Goal: Transaction & Acquisition: Purchase product/service

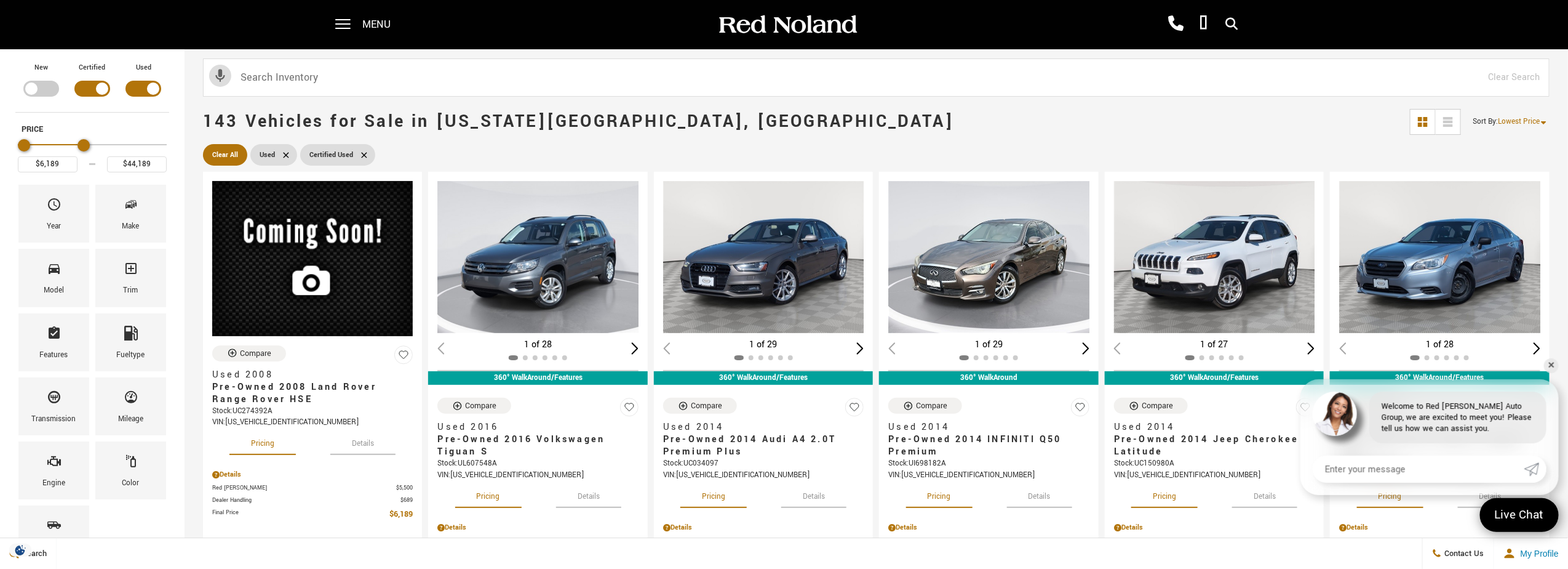
type input "$43,189"
drag, startPoint x: 155, startPoint y: 146, endPoint x: 72, endPoint y: 136, distance: 83.6
click at [72, 136] on div "Price" at bounding box center [92, 146] width 149 height 22
click at [1549, 361] on link "✕" at bounding box center [1552, 366] width 14 height 14
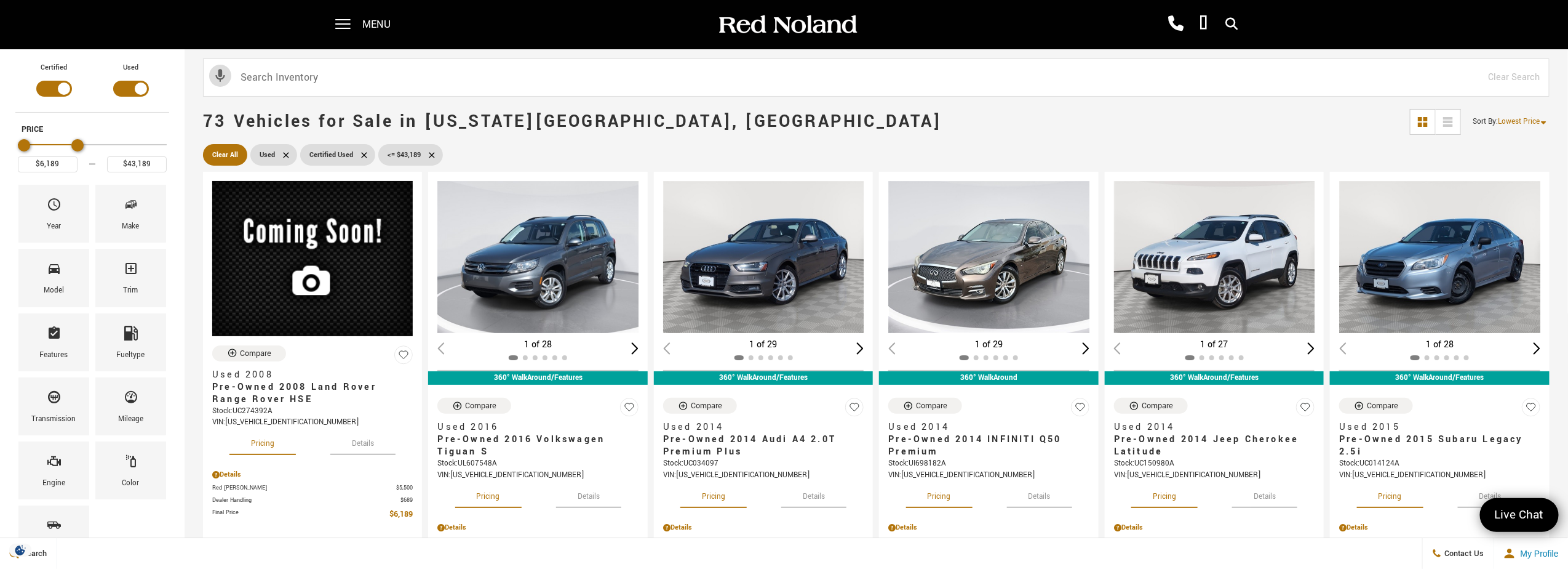
click at [1538, 119] on span "Lowest Price" at bounding box center [1520, 122] width 42 height 11
click at [1505, 148] on li "Lowest Price" at bounding box center [1523, 148] width 79 height 24
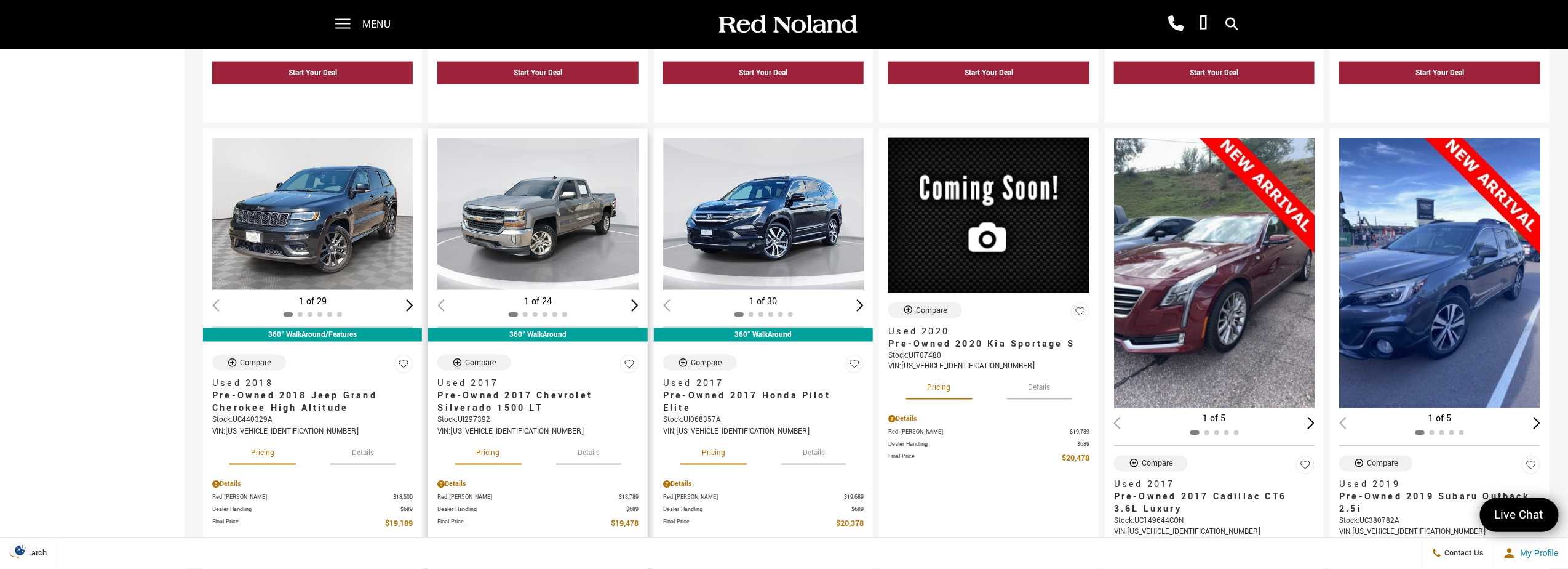
scroll to position [1108, 0]
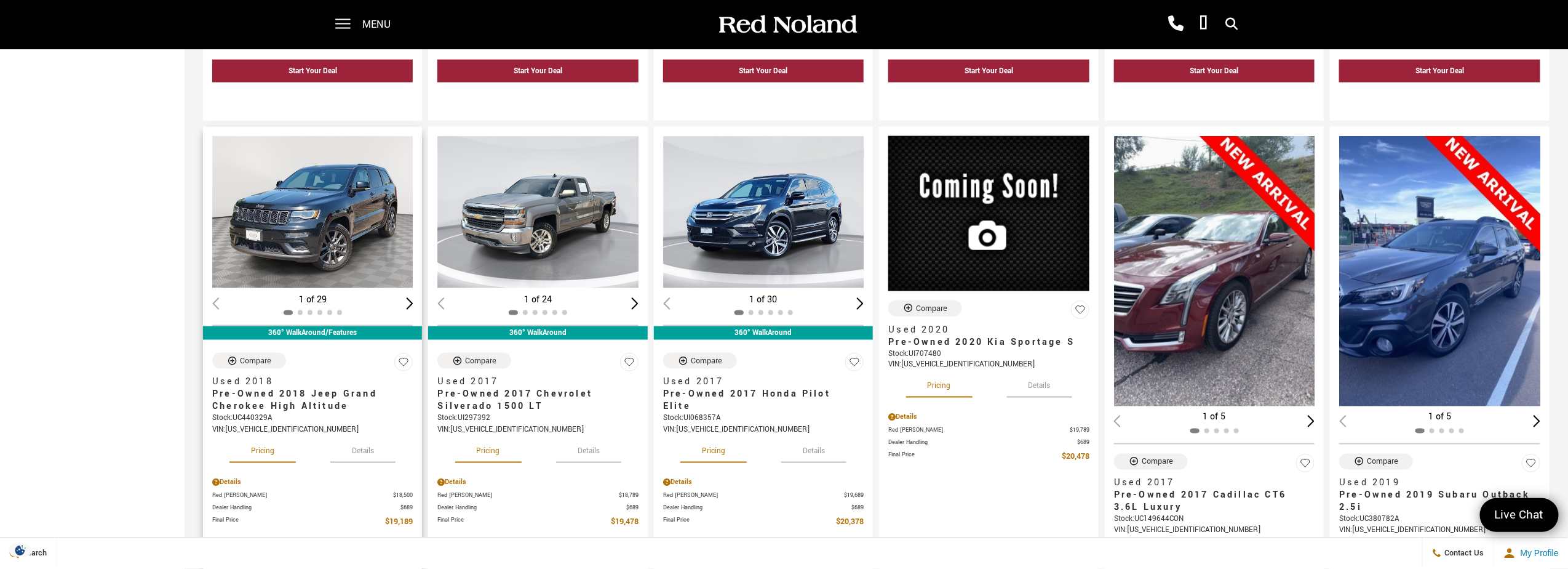
click at [357, 443] on button "Details" at bounding box center [363, 449] width 65 height 27
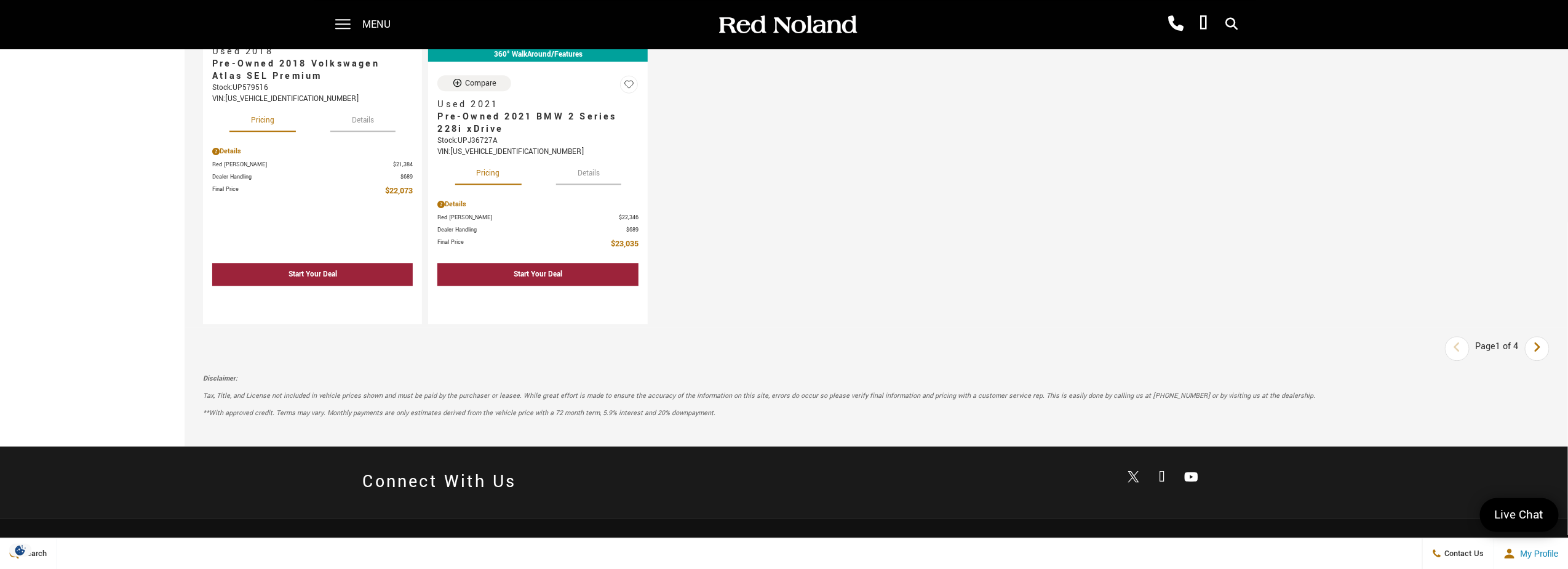
scroll to position [1969, 0]
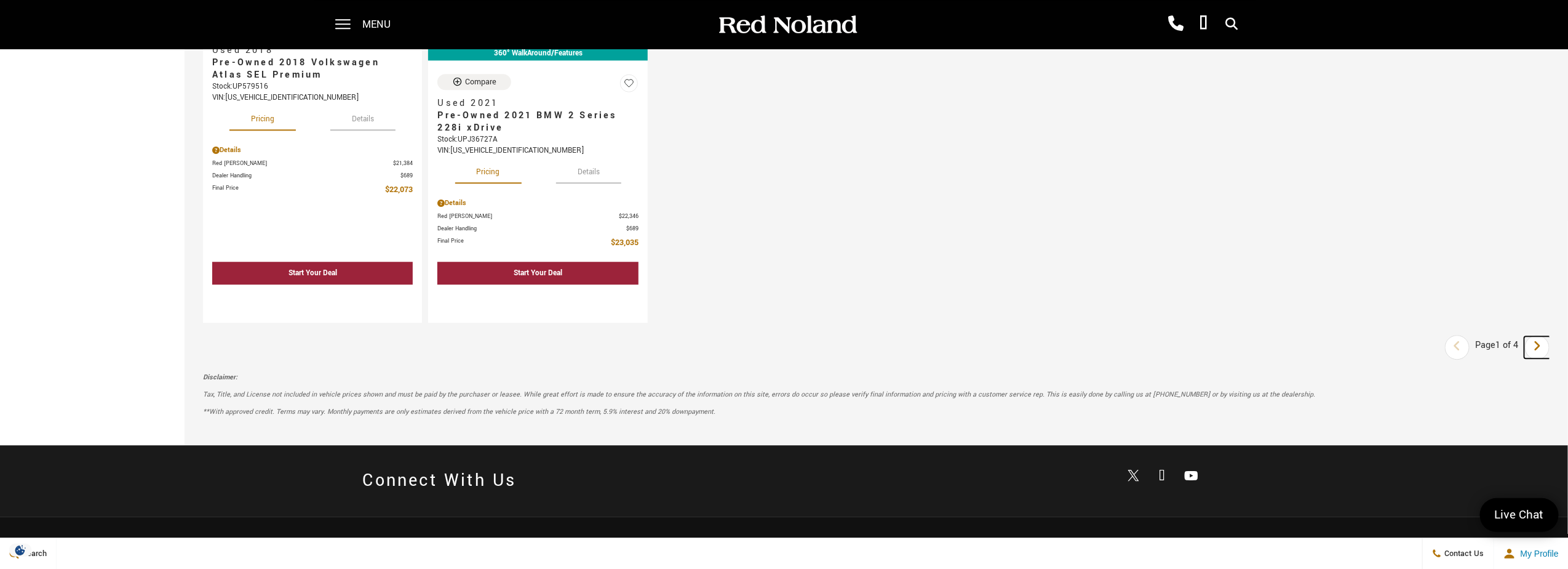
click at [1542, 336] on icon "next page" at bounding box center [1538, 346] width 8 height 20
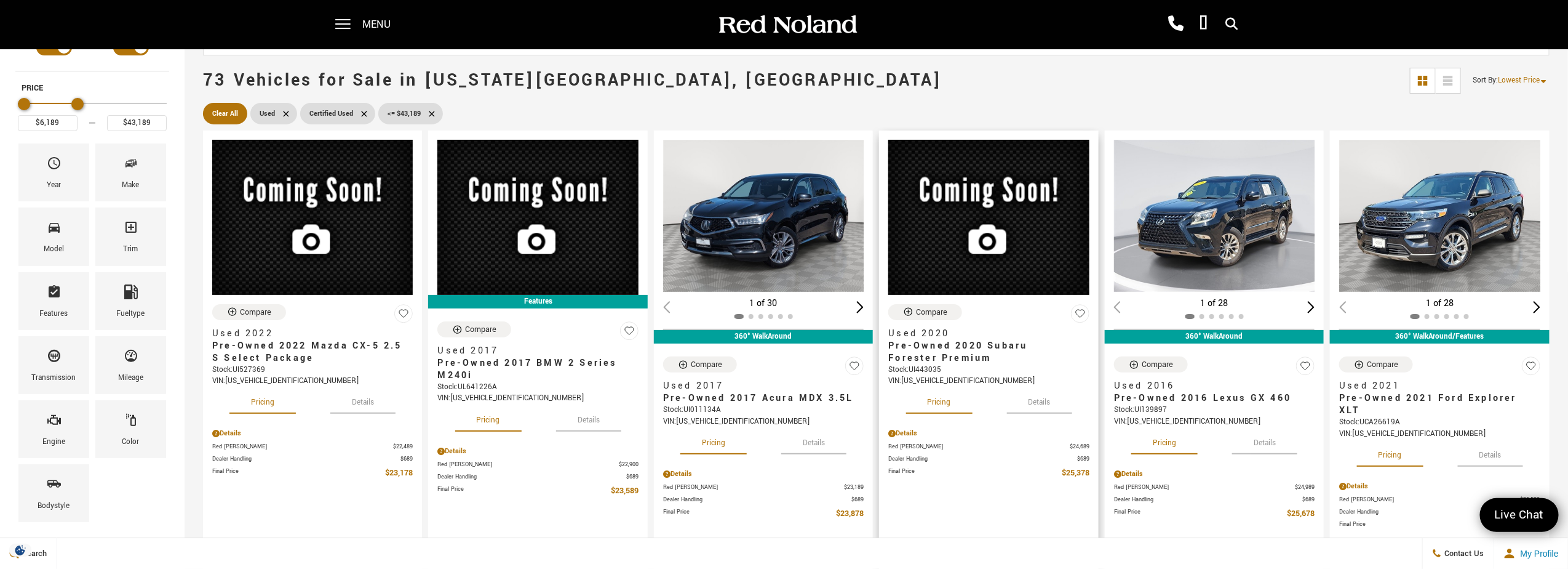
scroll to position [61, 0]
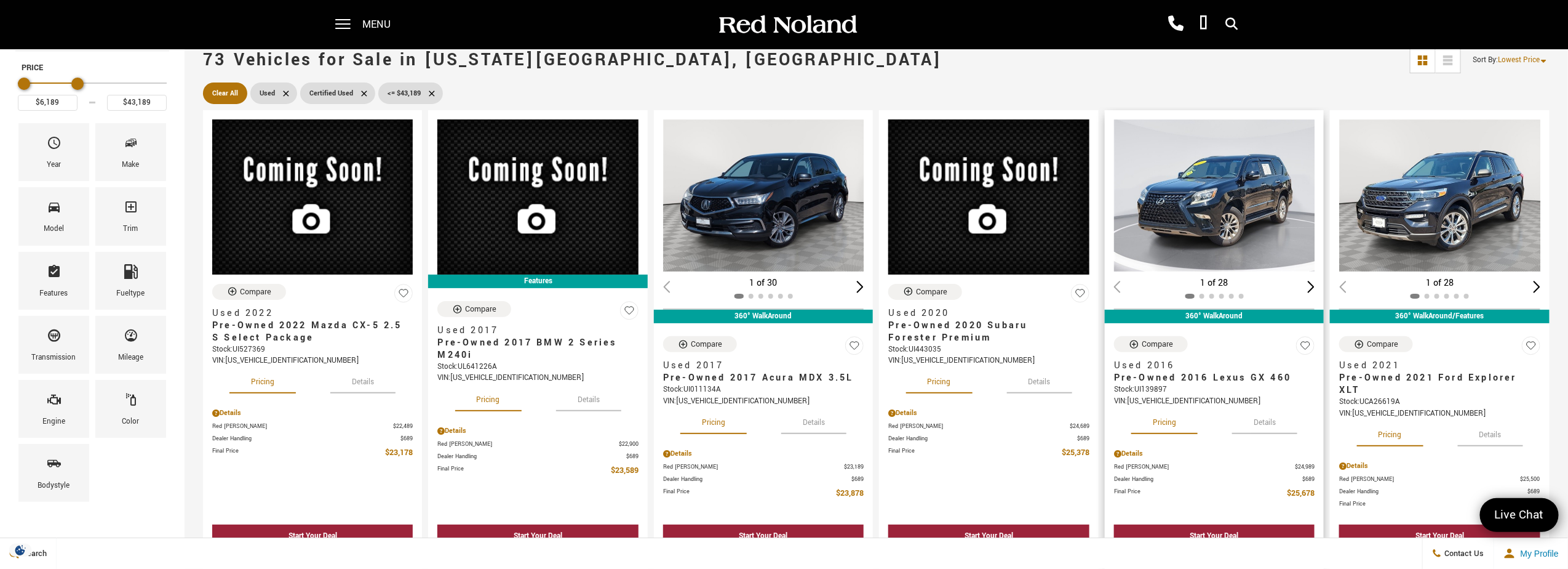
click at [1272, 425] on button "Details" at bounding box center [1265, 420] width 65 height 27
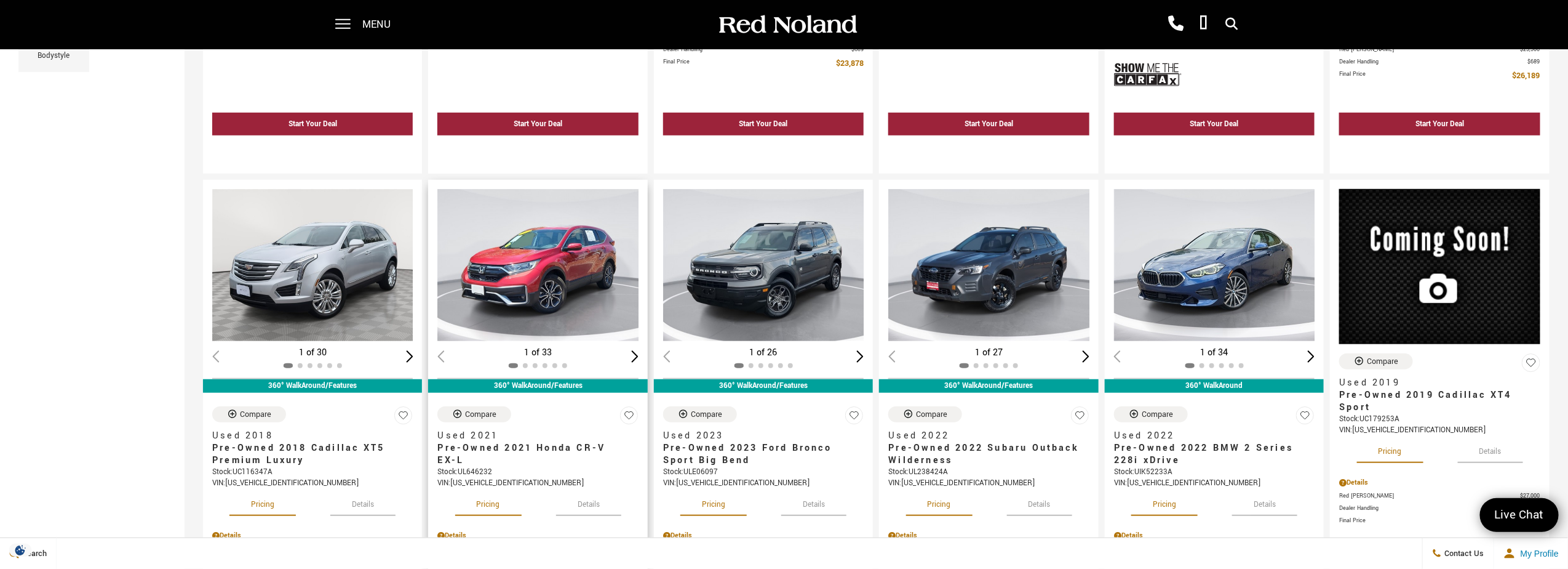
scroll to position [492, 0]
click at [805, 497] on button "Details" at bounding box center [814, 501] width 65 height 27
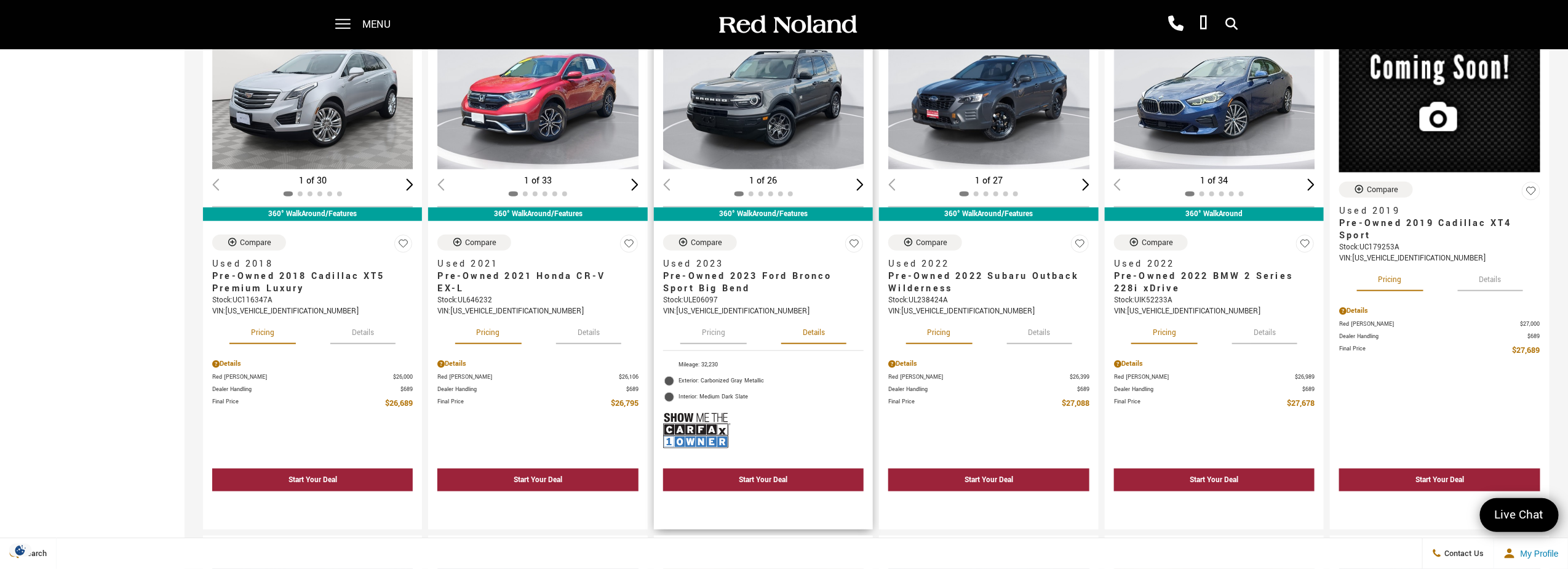
scroll to position [676, 0]
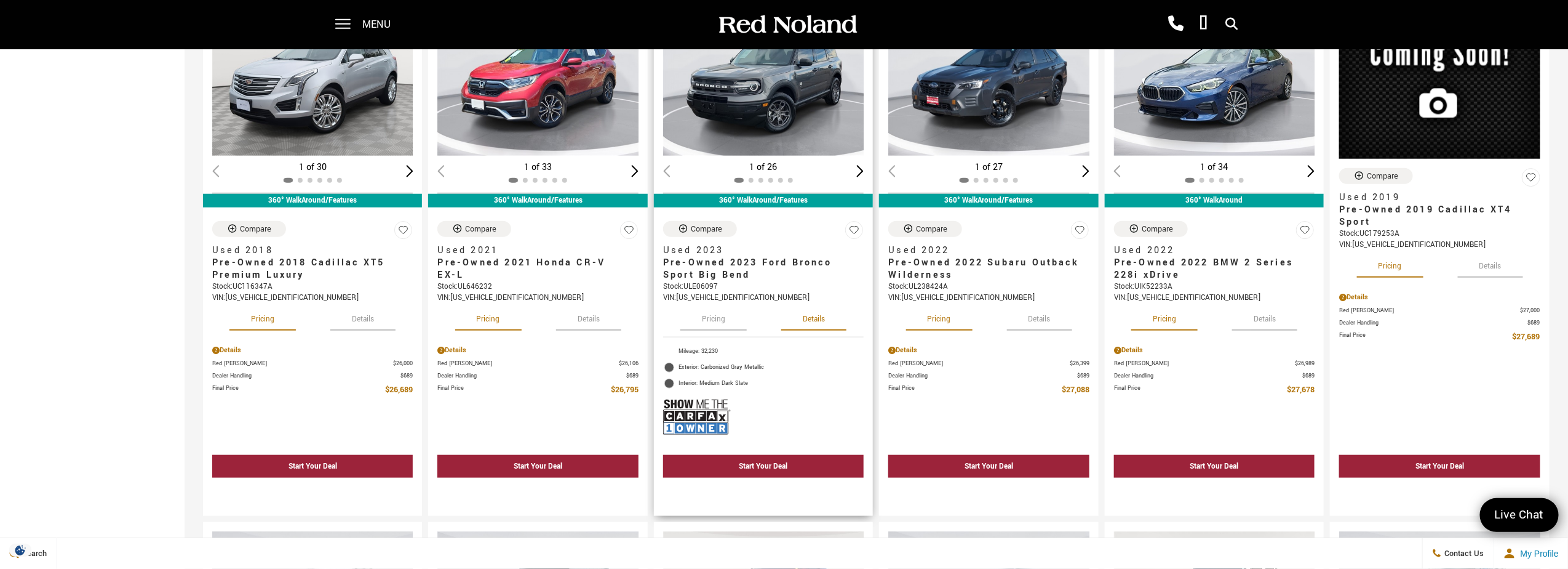
click at [718, 317] on button "Pricing" at bounding box center [714, 317] width 66 height 27
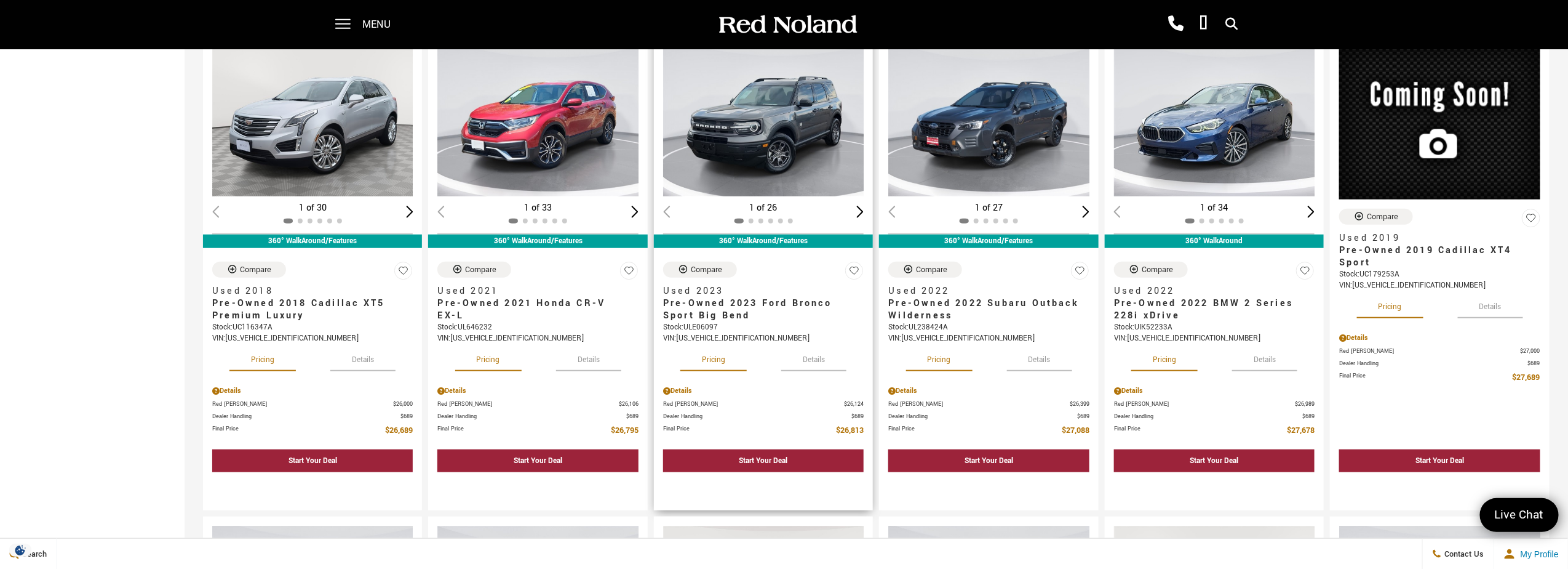
scroll to position [616, 0]
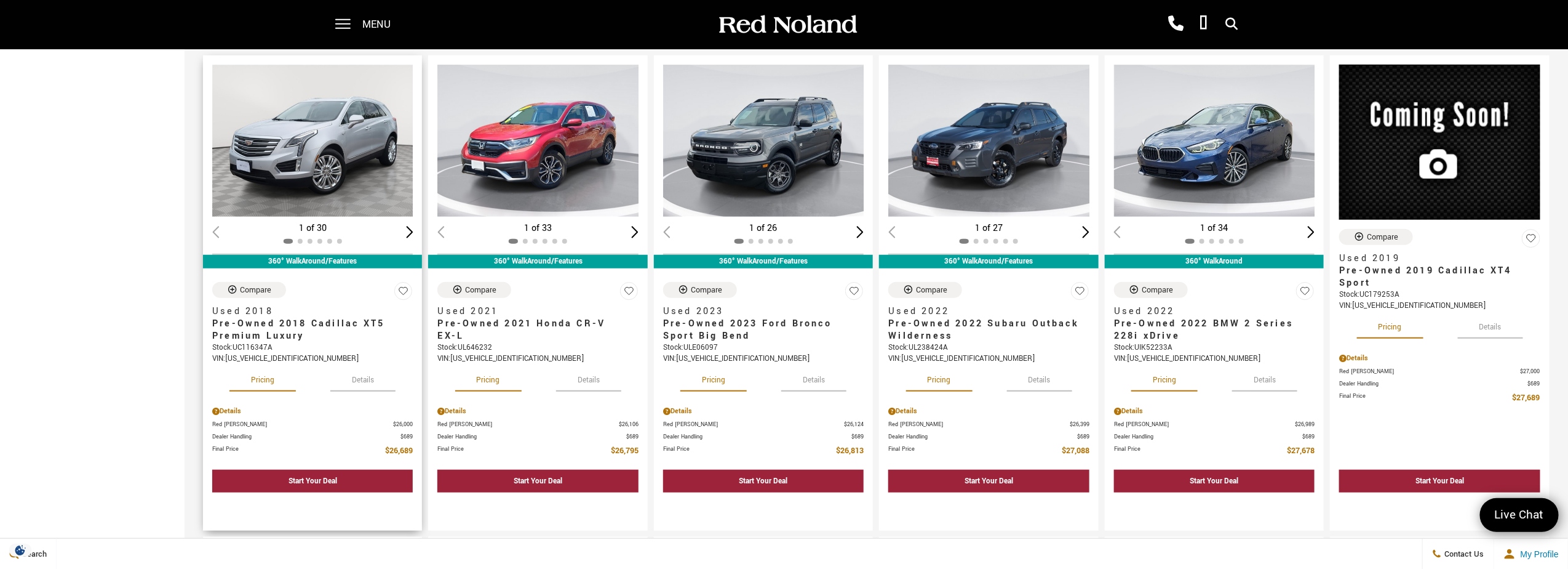
click at [362, 372] on button "Details" at bounding box center [363, 377] width 65 height 27
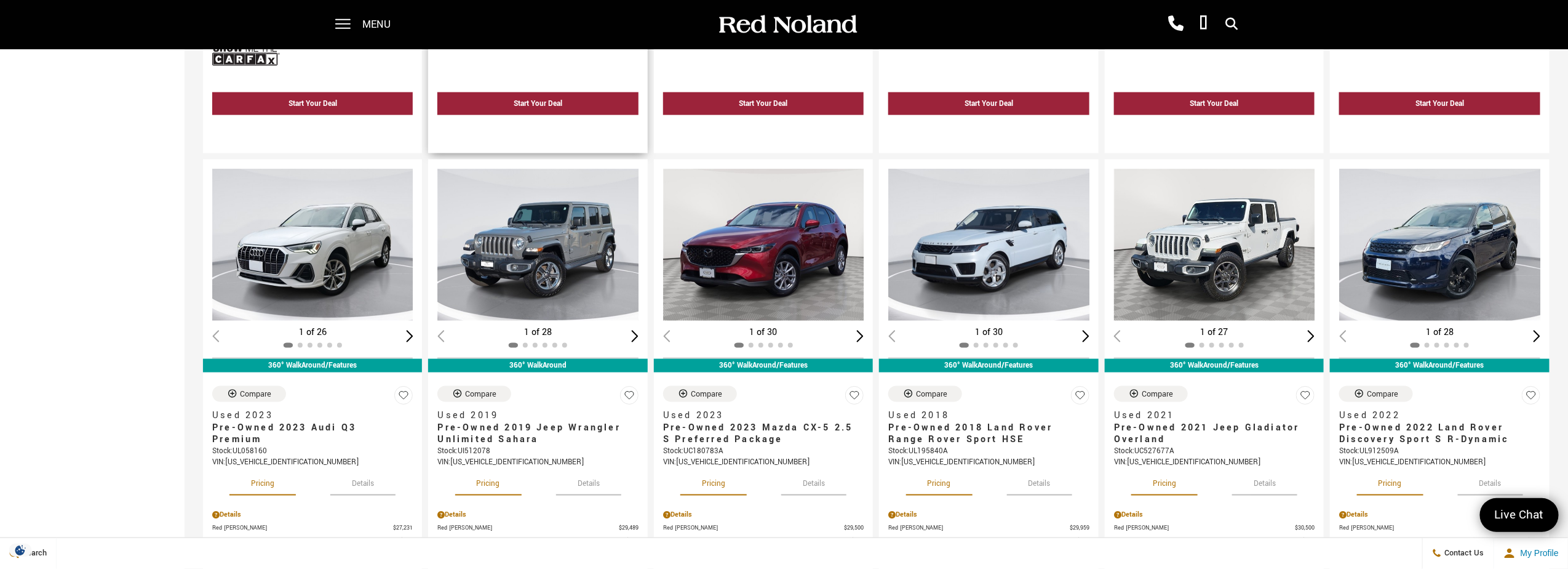
scroll to position [1108, 0]
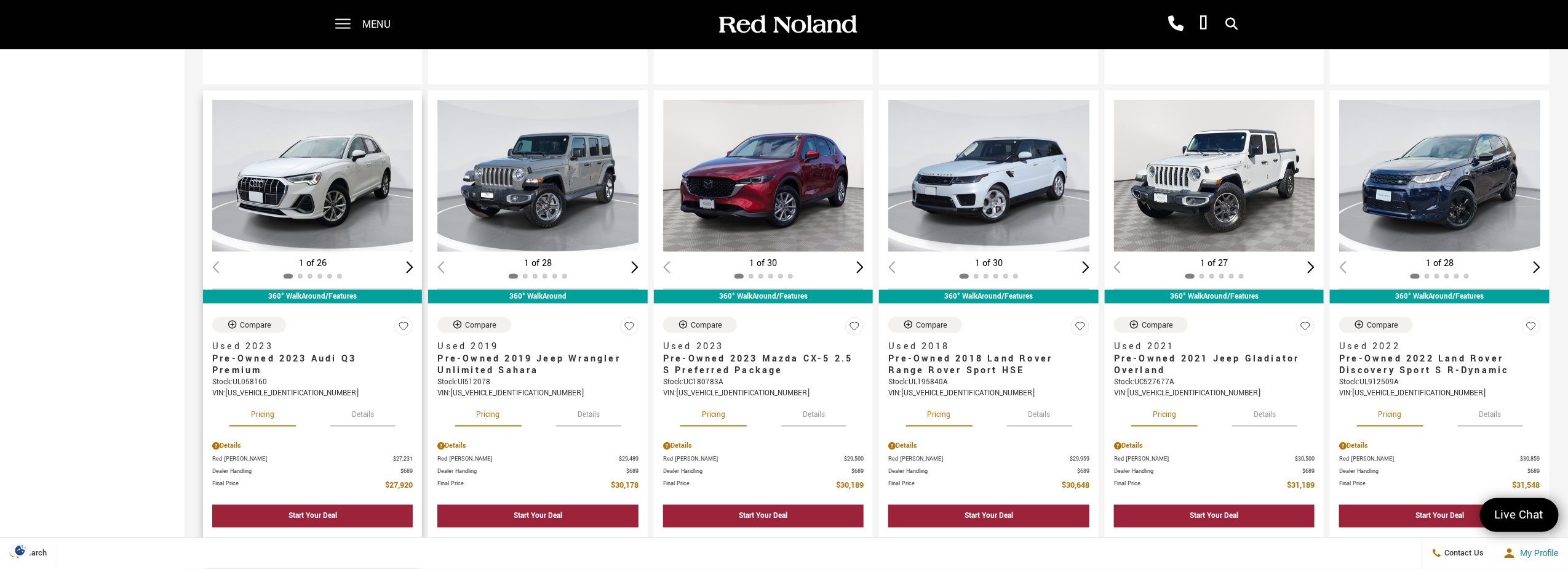
click at [360, 416] on button "Details" at bounding box center [363, 413] width 65 height 27
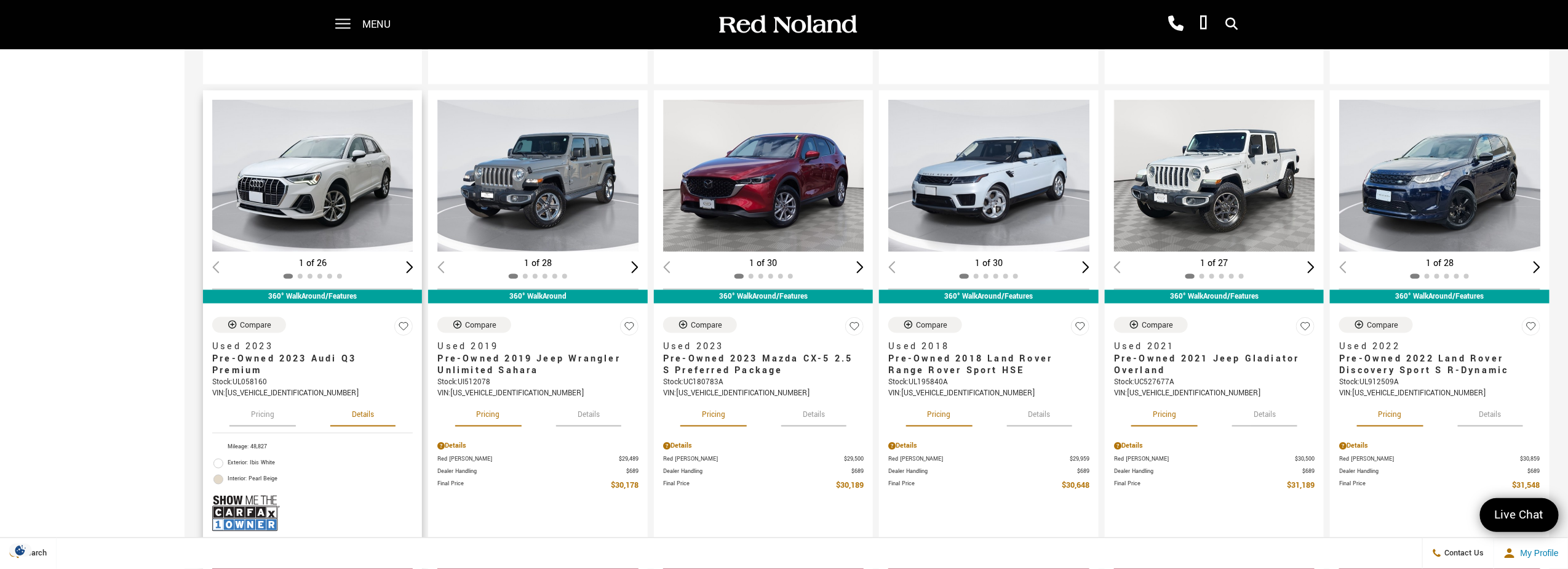
click at [360, 416] on button "Details" at bounding box center [363, 413] width 65 height 27
click at [272, 416] on button "Pricing" at bounding box center [263, 413] width 66 height 27
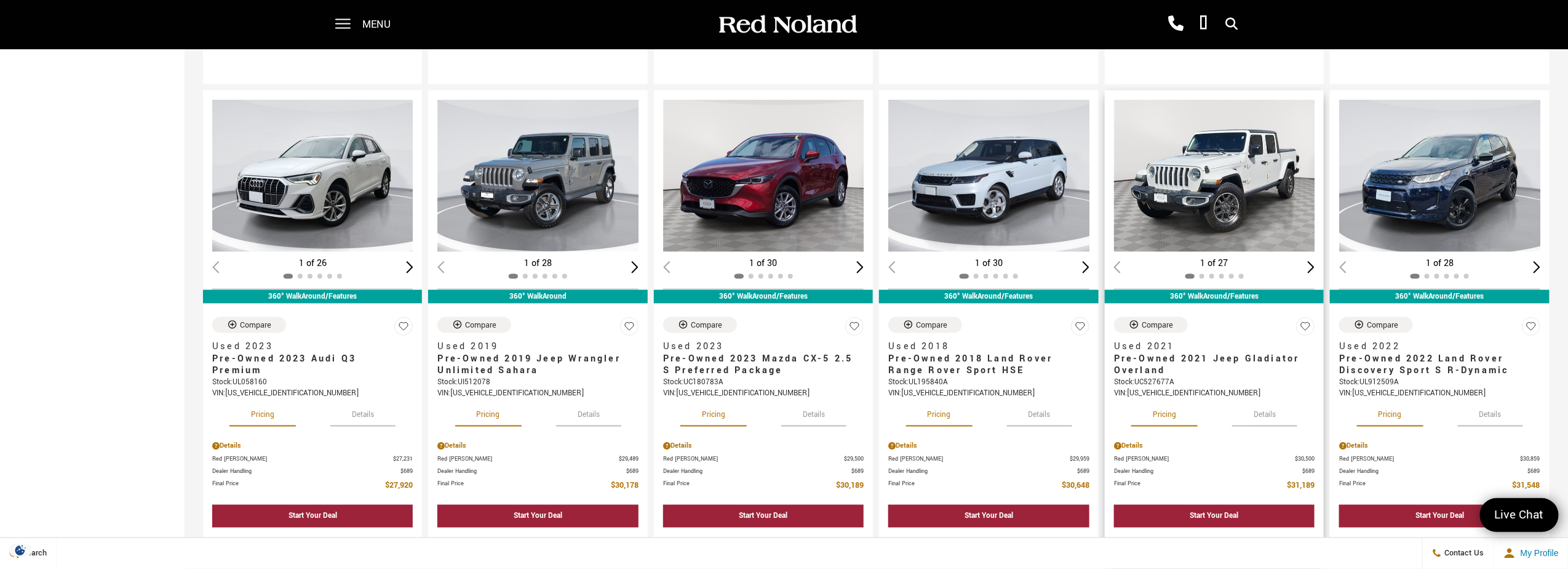
click at [1283, 414] on button "Details" at bounding box center [1265, 413] width 65 height 27
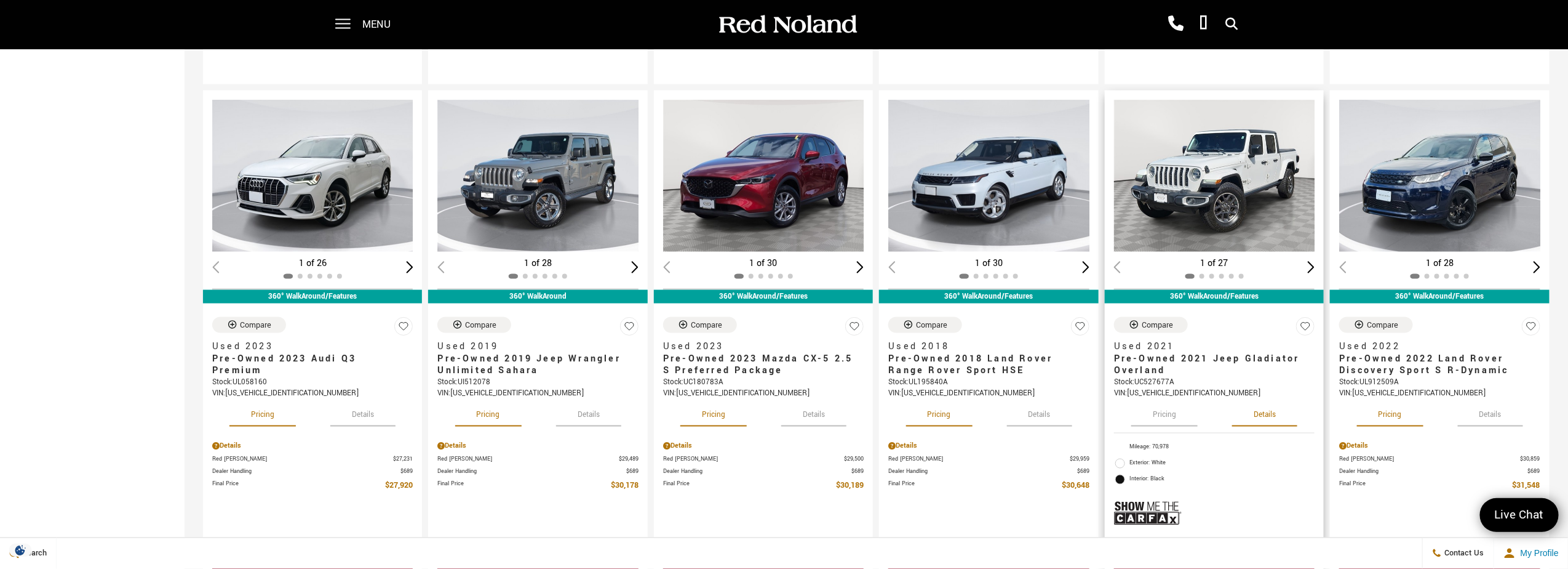
click at [1176, 413] on button "Pricing" at bounding box center [1164, 413] width 66 height 27
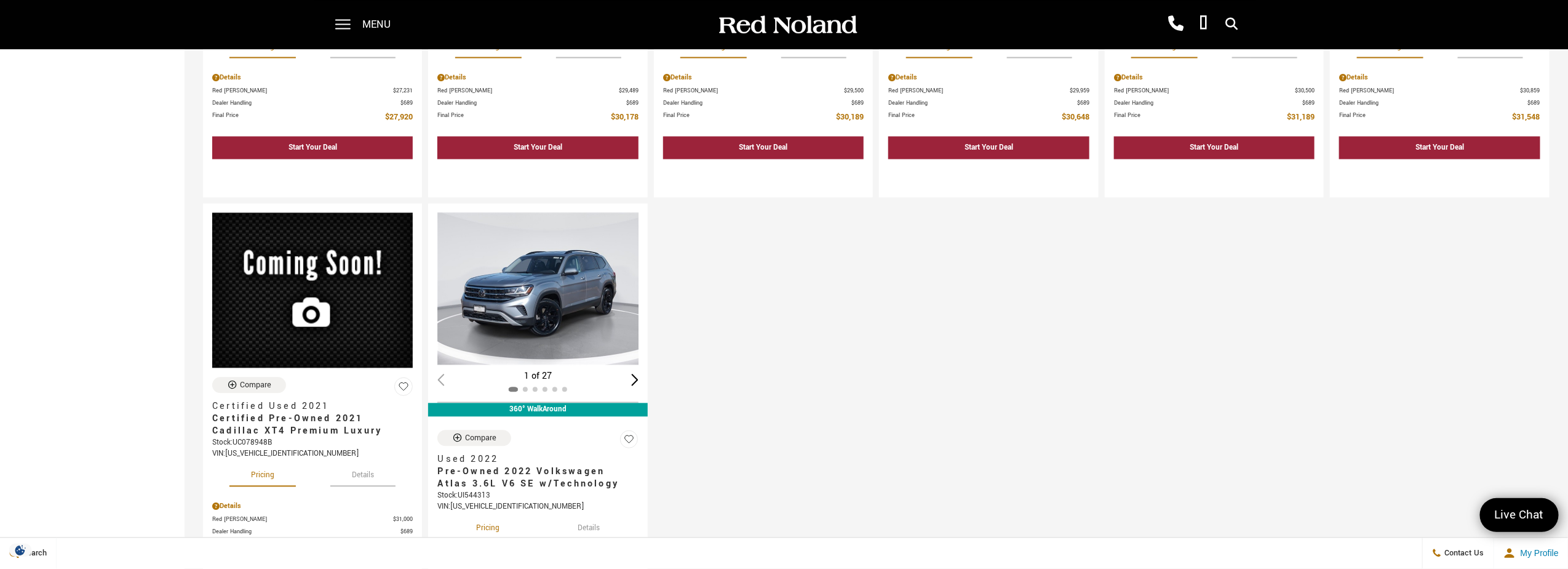
scroll to position [1600, 0]
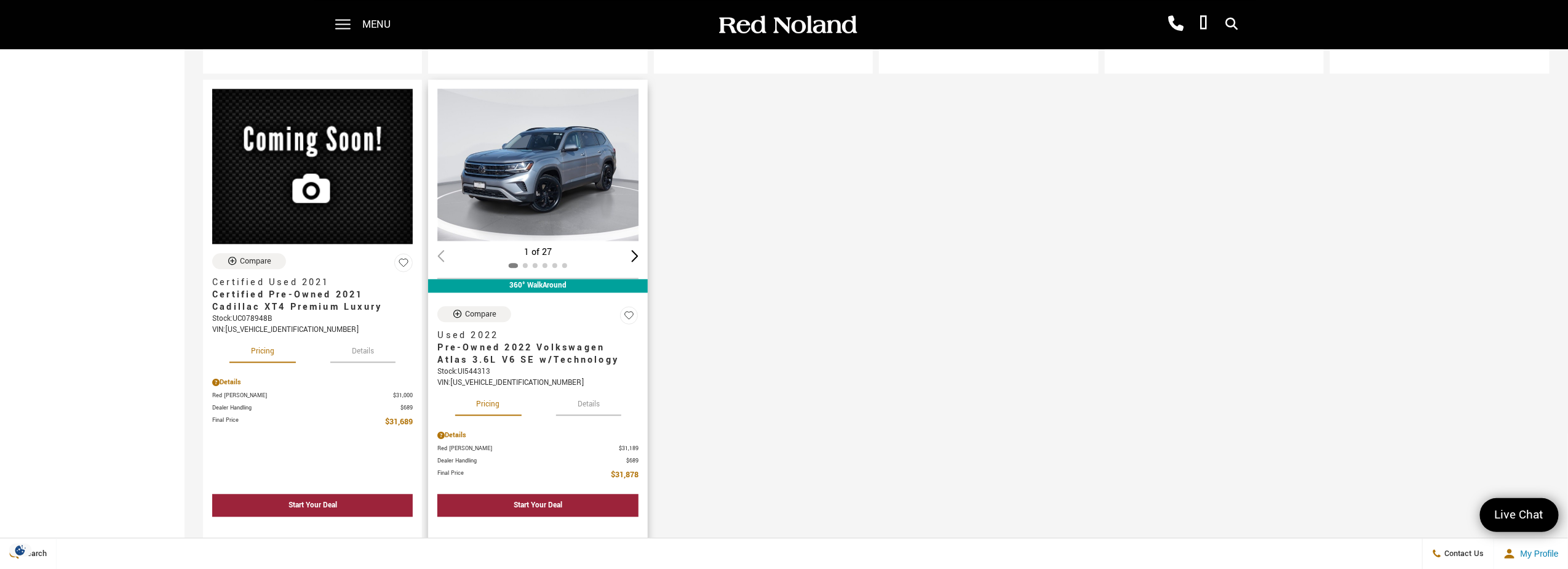
click at [588, 399] on button "Details" at bounding box center [588, 402] width 65 height 27
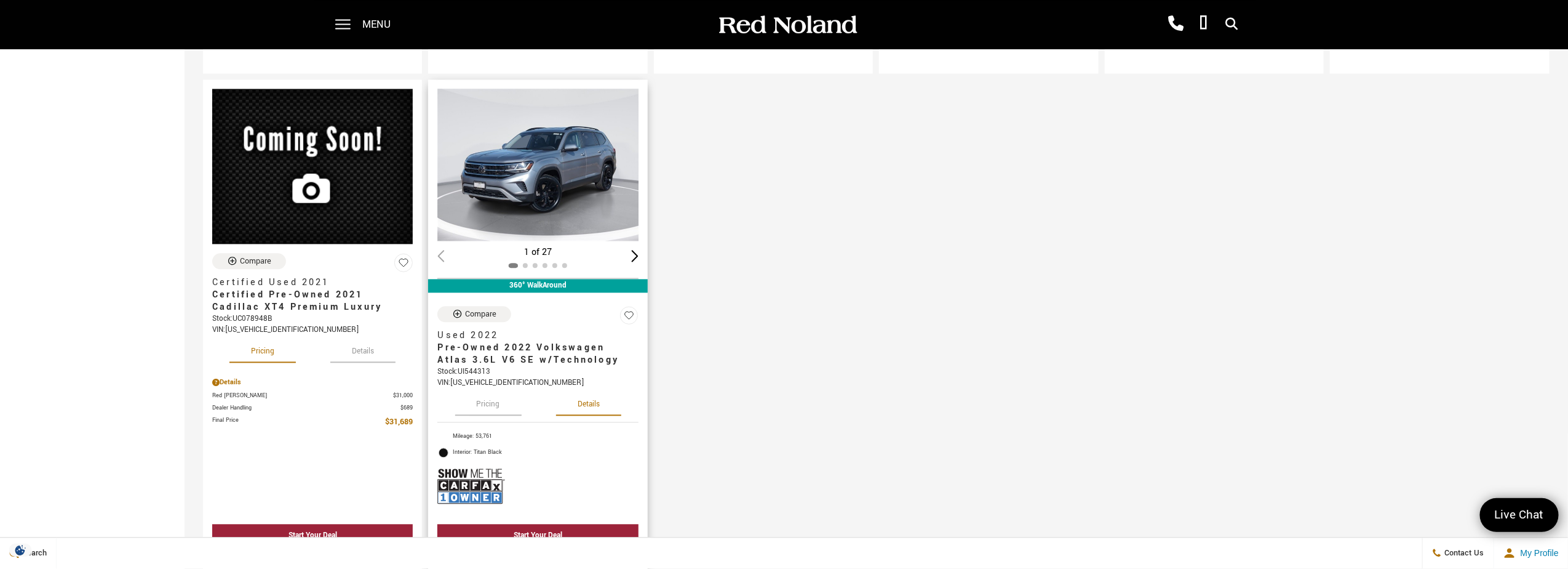
click at [588, 399] on button "Details" at bounding box center [588, 402] width 65 height 27
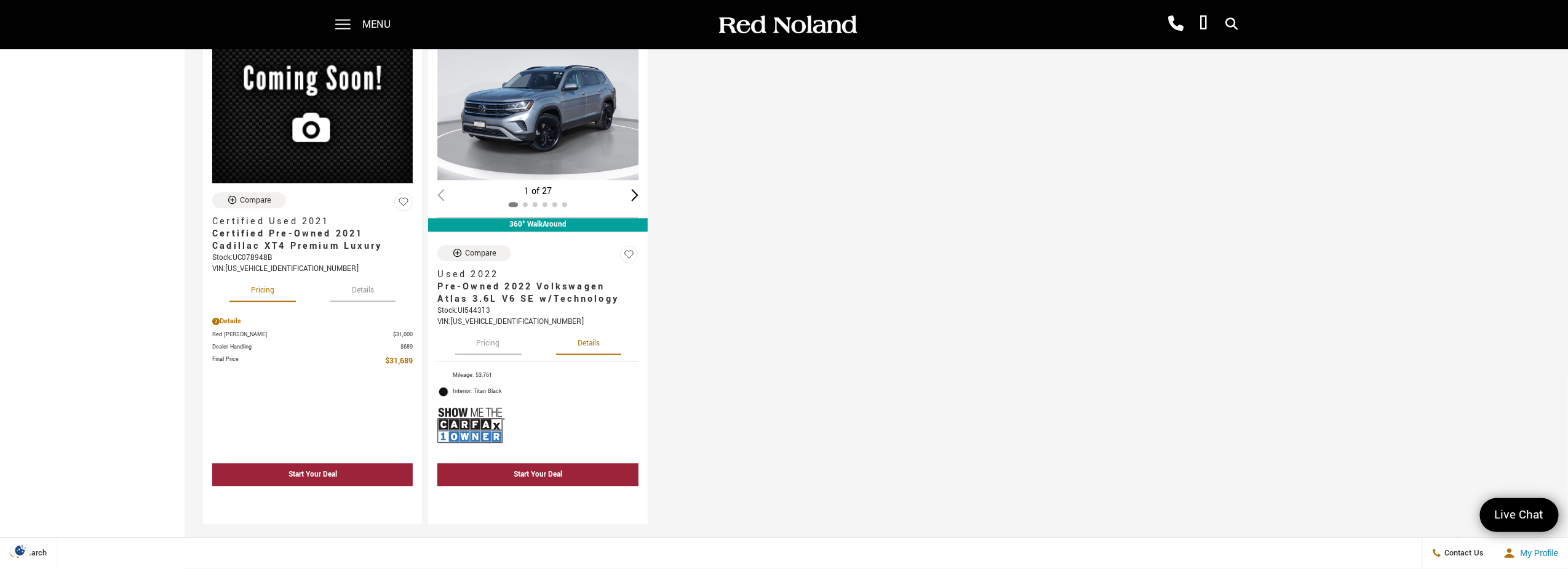
scroll to position [1723, 0]
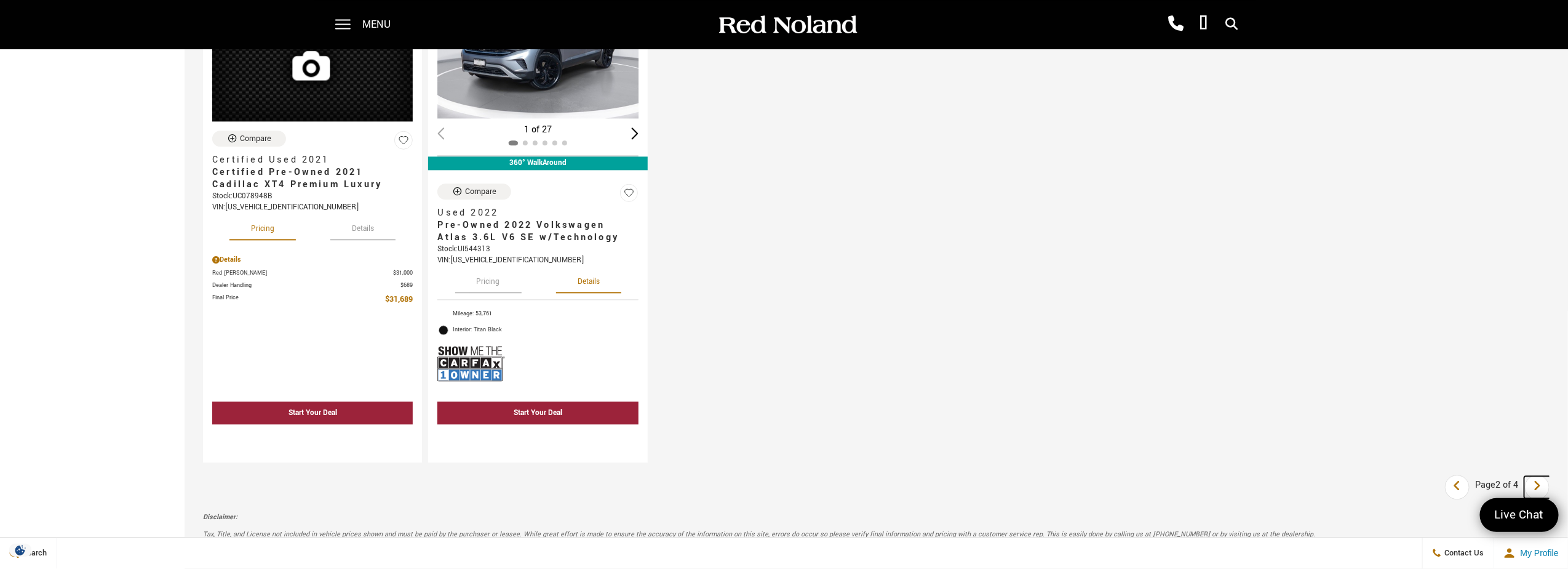
click at [1542, 475] on icon "next page" at bounding box center [1538, 485] width 8 height 20
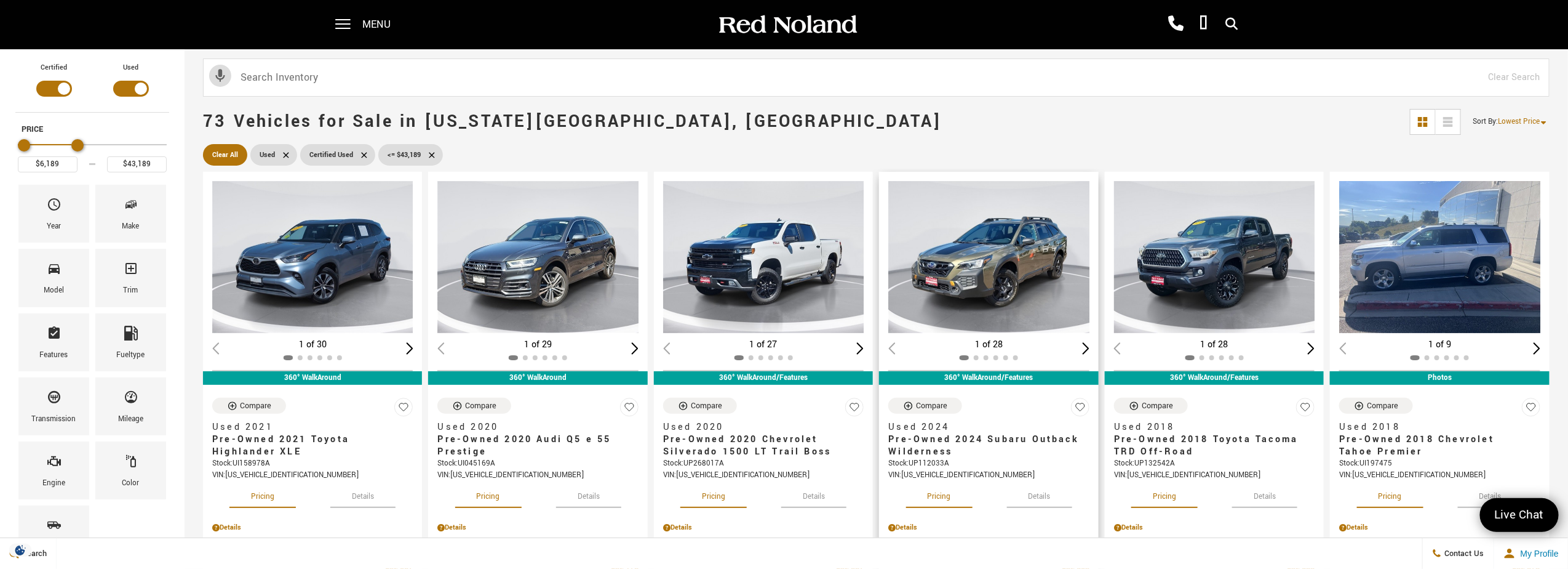
scroll to position [61, 0]
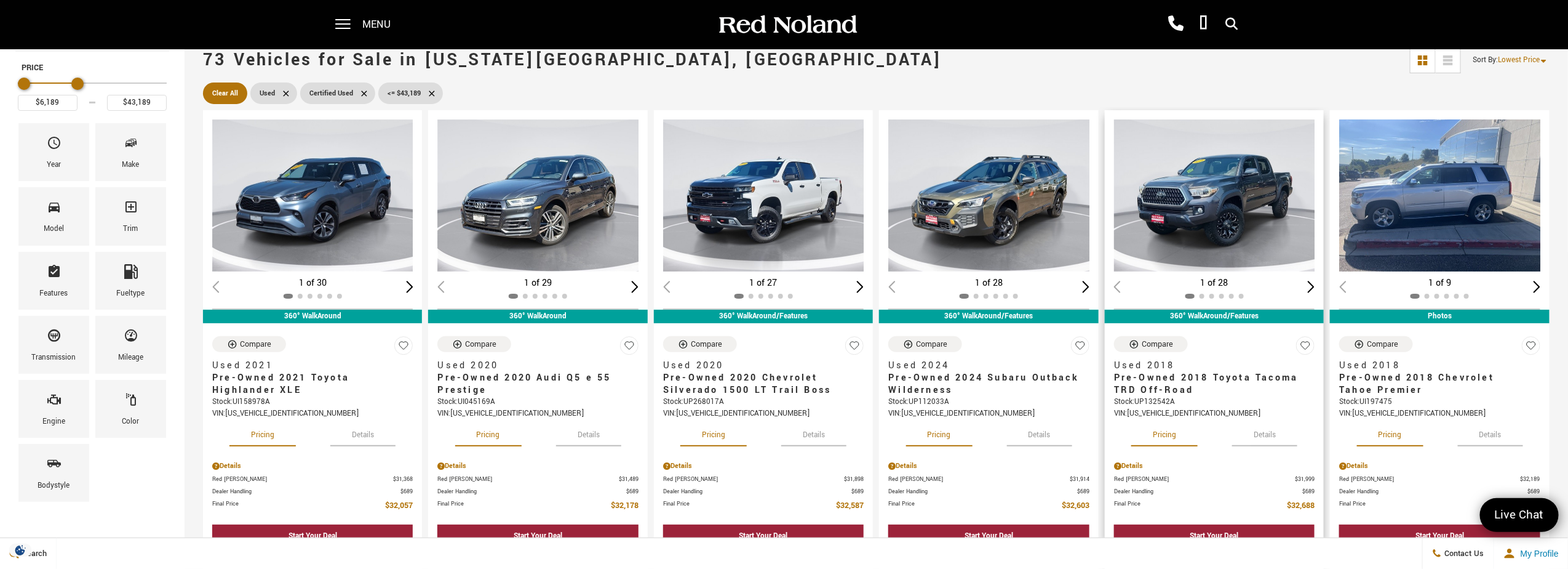
click at [1274, 432] on button "Details" at bounding box center [1265, 432] width 65 height 27
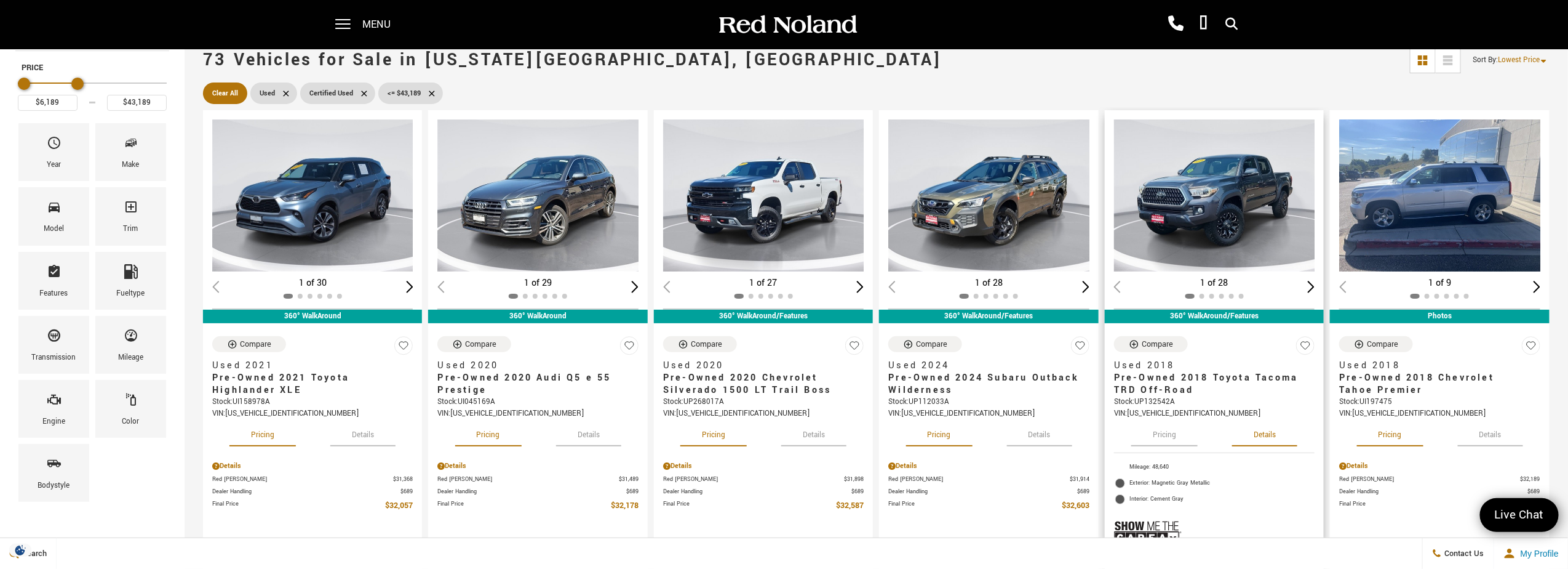
click at [1274, 432] on button "Details" at bounding box center [1265, 432] width 65 height 27
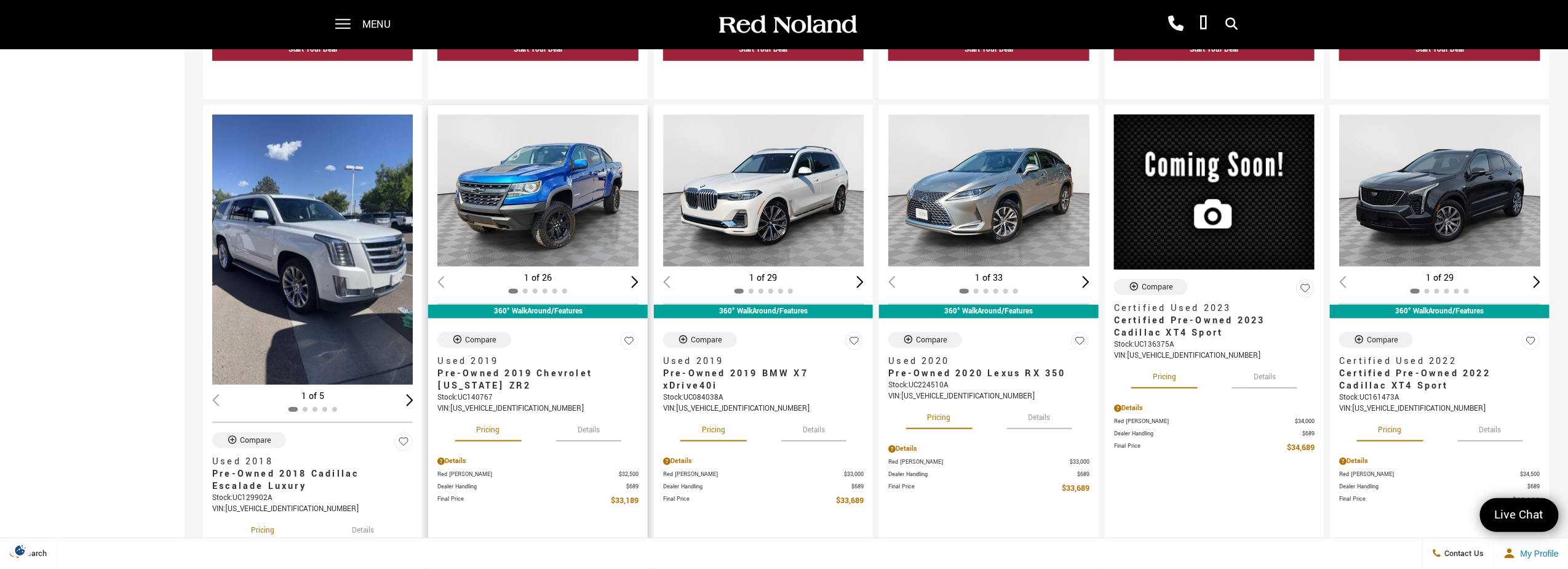
scroll to position [616, 0]
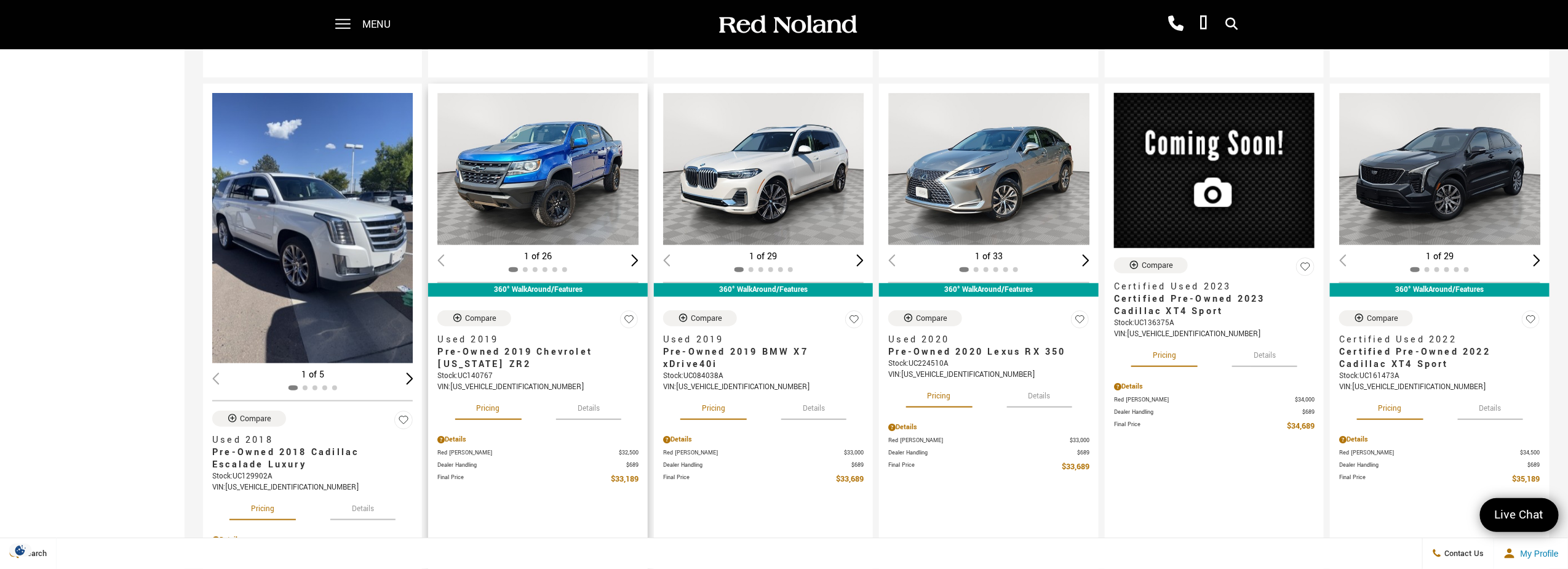
click at [588, 407] on button "Details" at bounding box center [588, 406] width 65 height 27
click at [473, 410] on button "Pricing" at bounding box center [488, 406] width 66 height 27
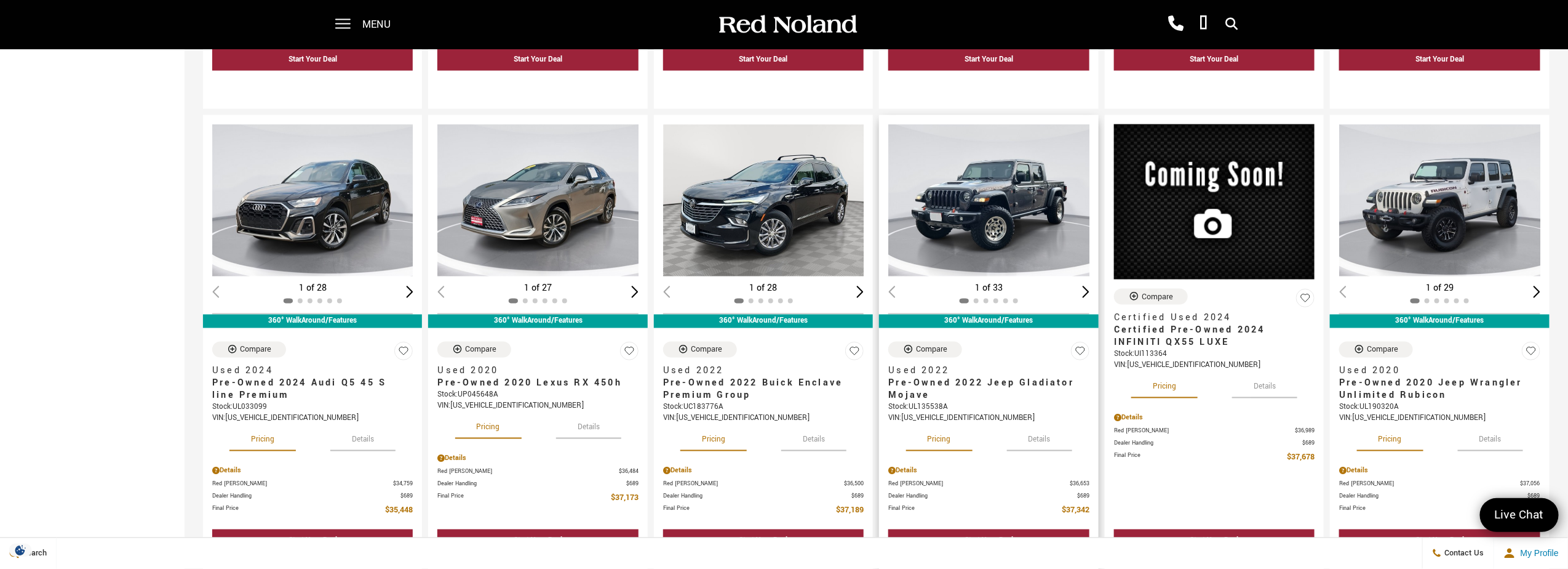
scroll to position [1230, 0]
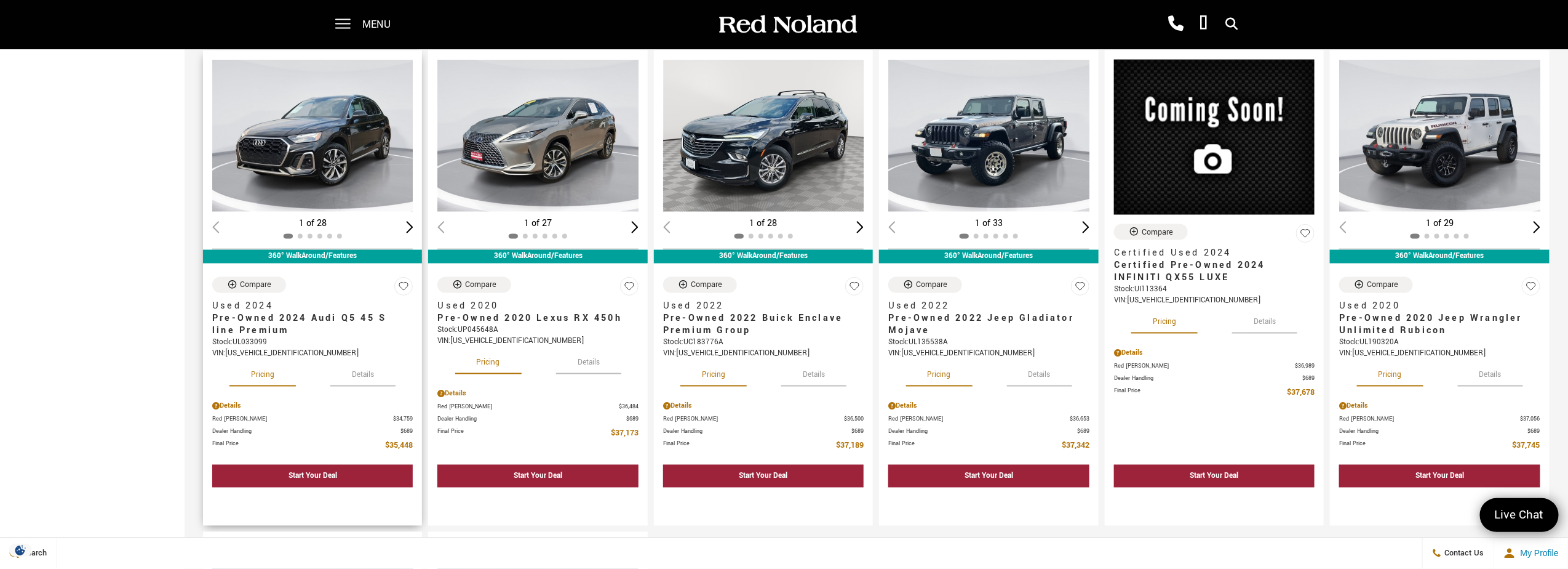
click at [349, 366] on button "Details" at bounding box center [363, 373] width 65 height 27
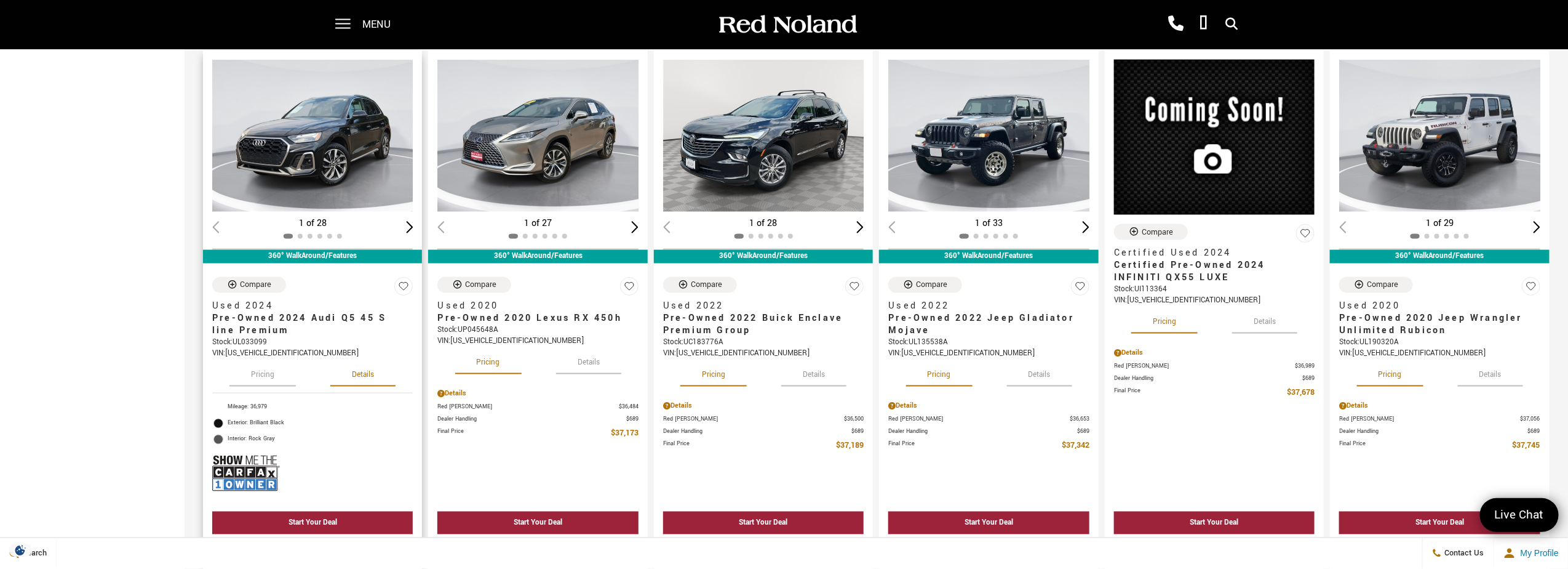
click at [349, 366] on button "Details" at bounding box center [363, 373] width 65 height 27
click at [1045, 368] on button "Details" at bounding box center [1039, 373] width 65 height 27
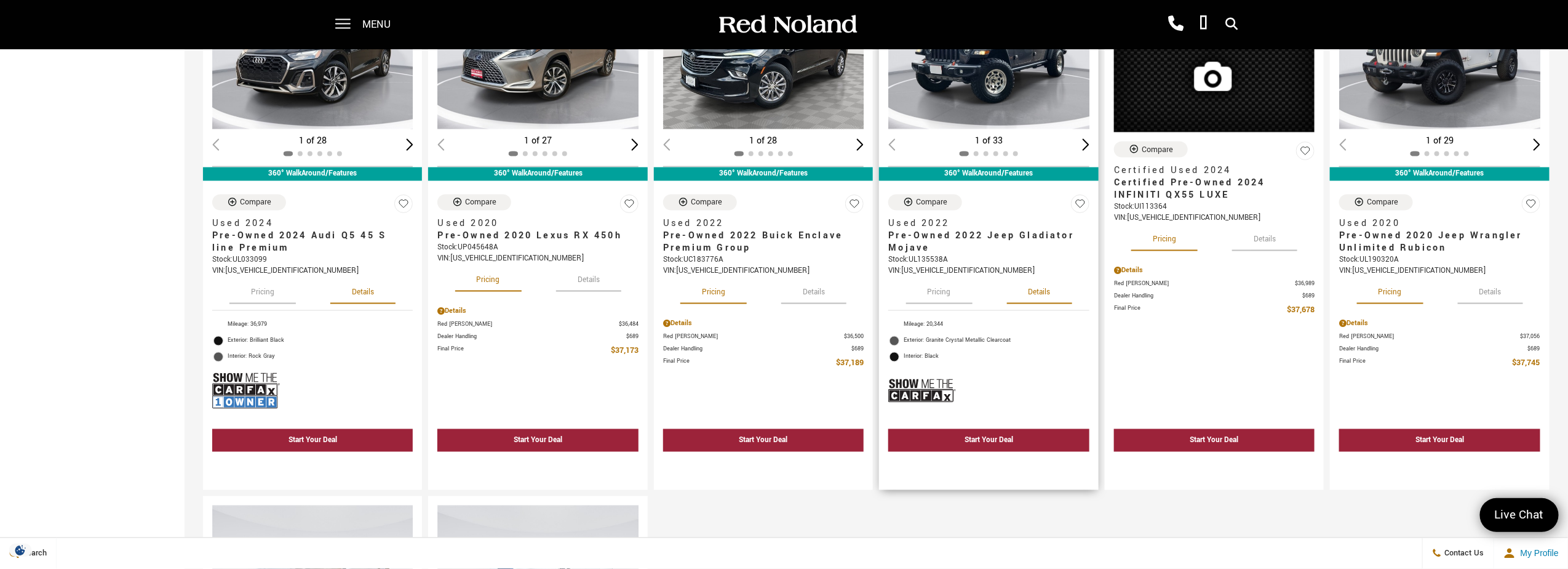
scroll to position [1293, 0]
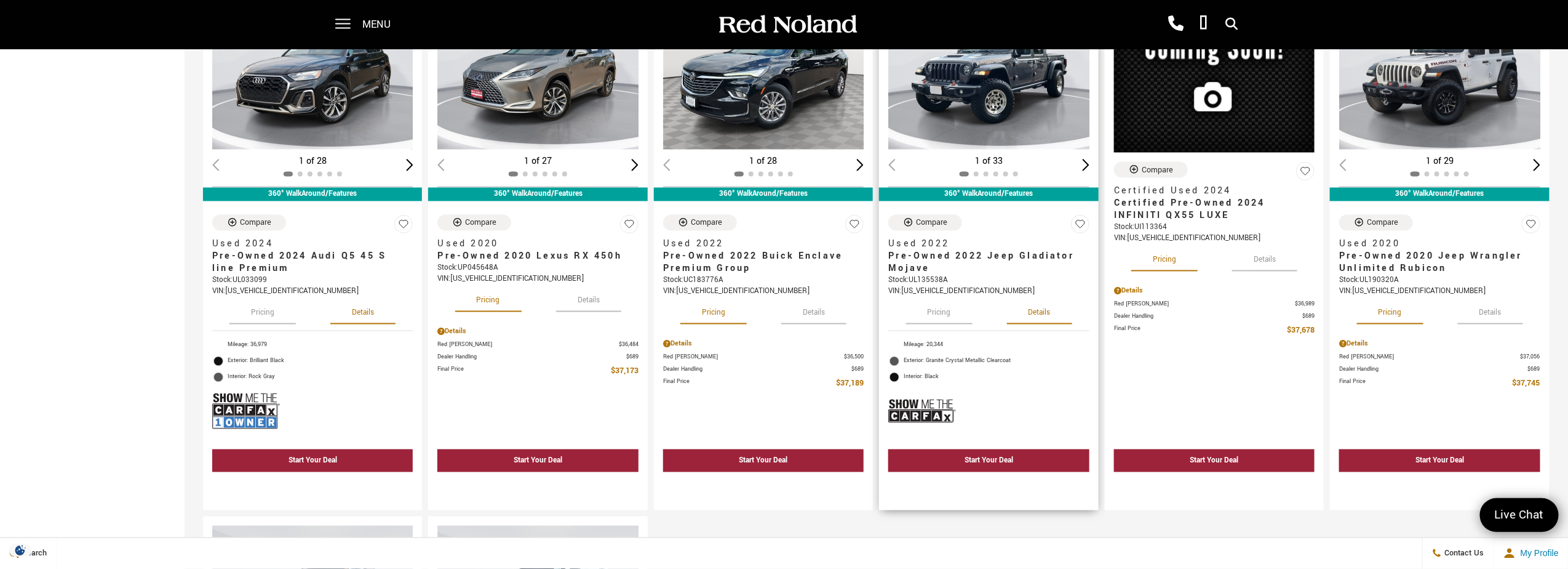
click at [943, 306] on button "Pricing" at bounding box center [939, 310] width 66 height 27
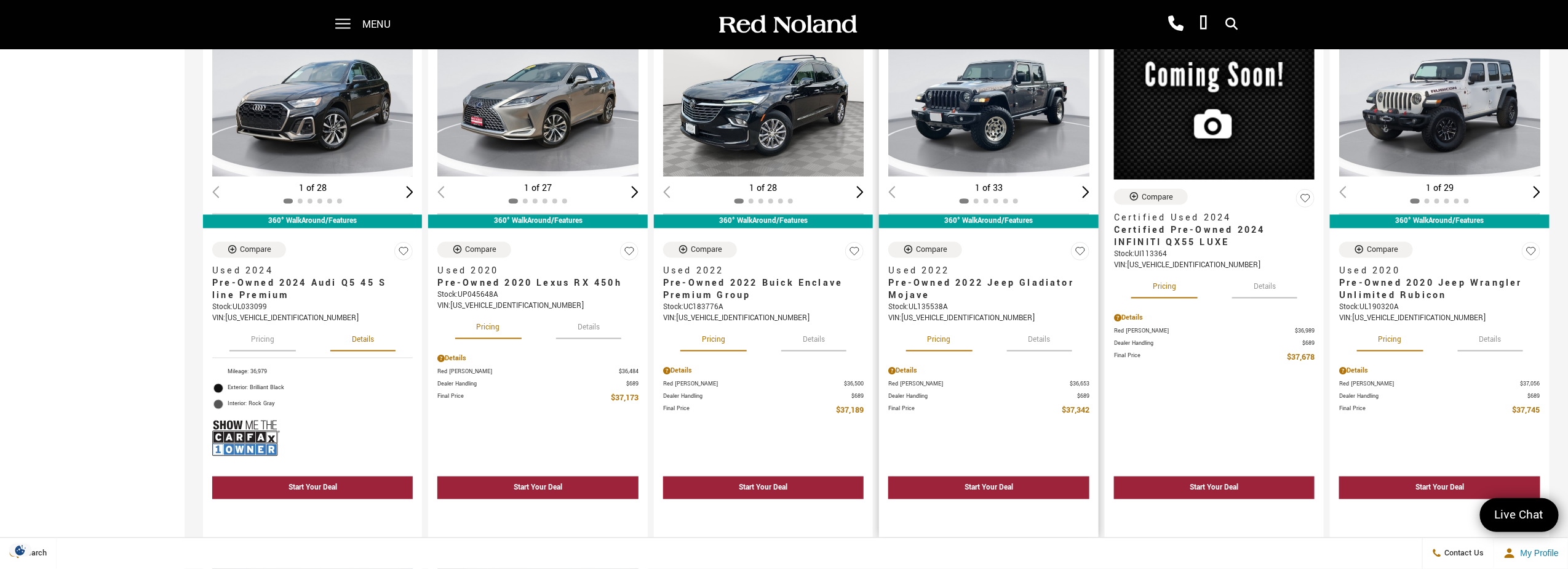
scroll to position [1230, 0]
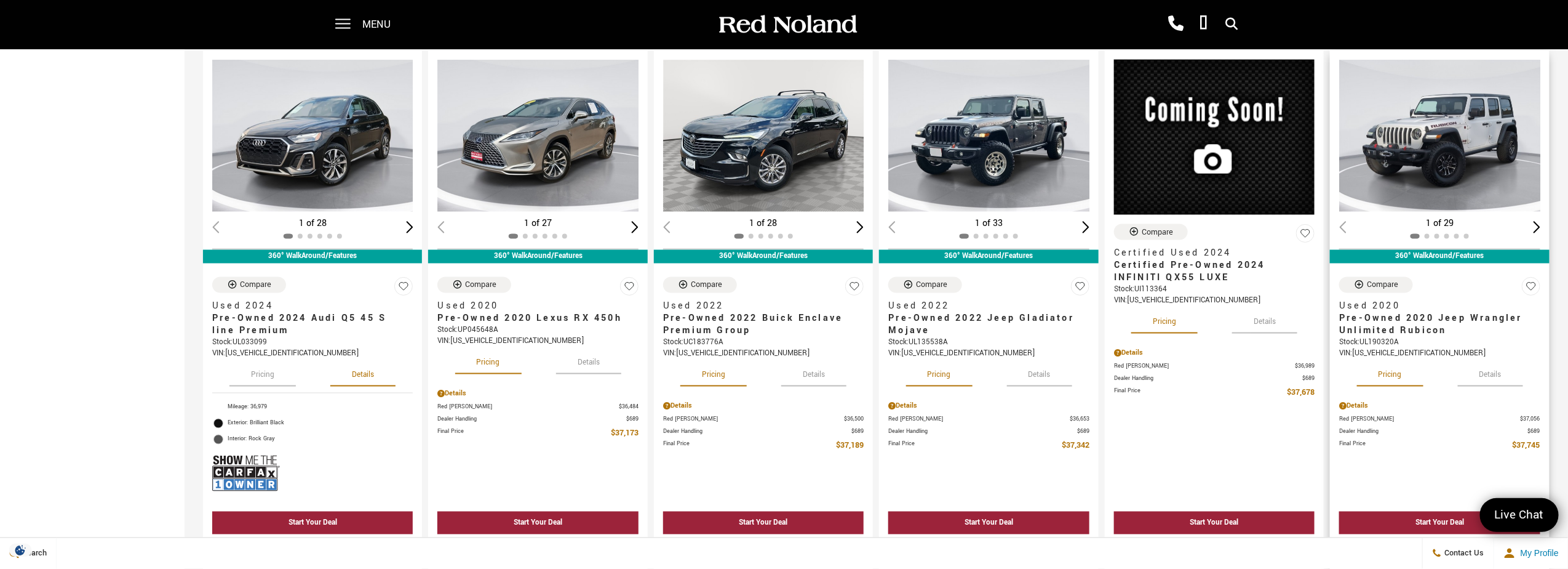
click at [1492, 370] on button "Details" at bounding box center [1490, 373] width 65 height 27
click at [1401, 371] on button "Pricing" at bounding box center [1390, 373] width 66 height 27
click at [1055, 369] on button "Details" at bounding box center [1039, 373] width 65 height 27
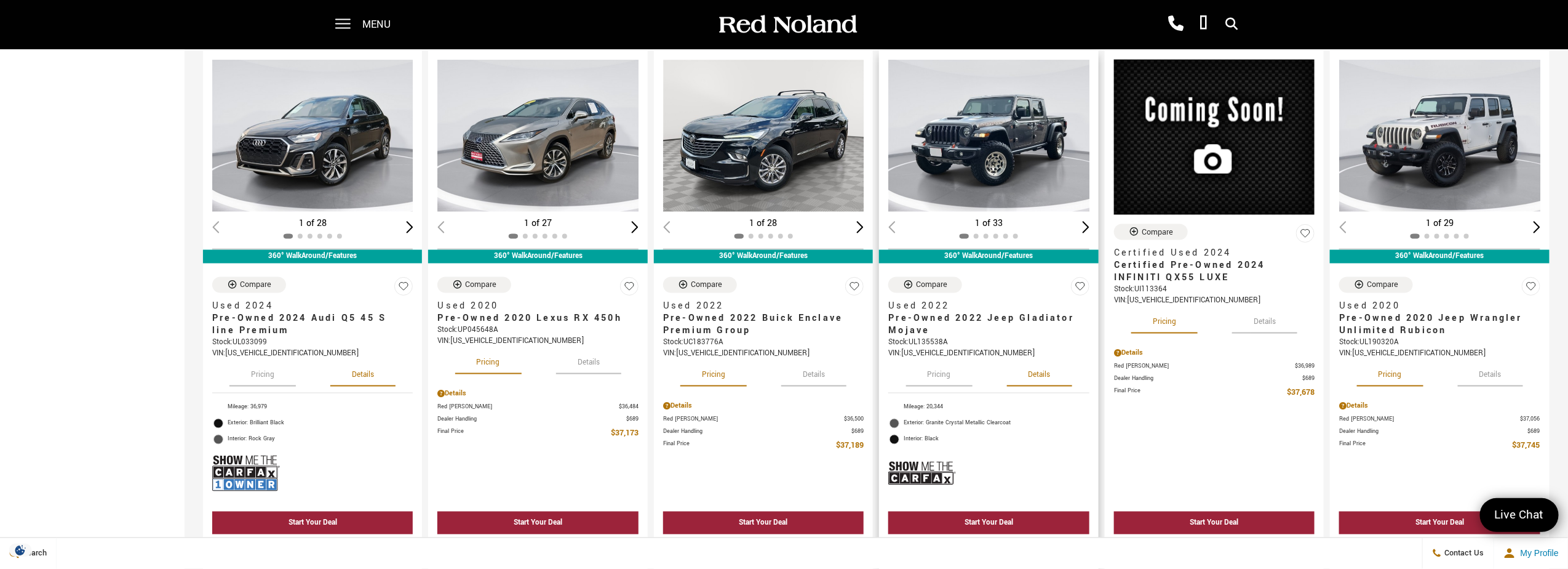
click at [937, 371] on button "Pricing" at bounding box center [939, 373] width 66 height 27
click at [1089, 221] on div "Next slide" at bounding box center [1085, 227] width 7 height 12
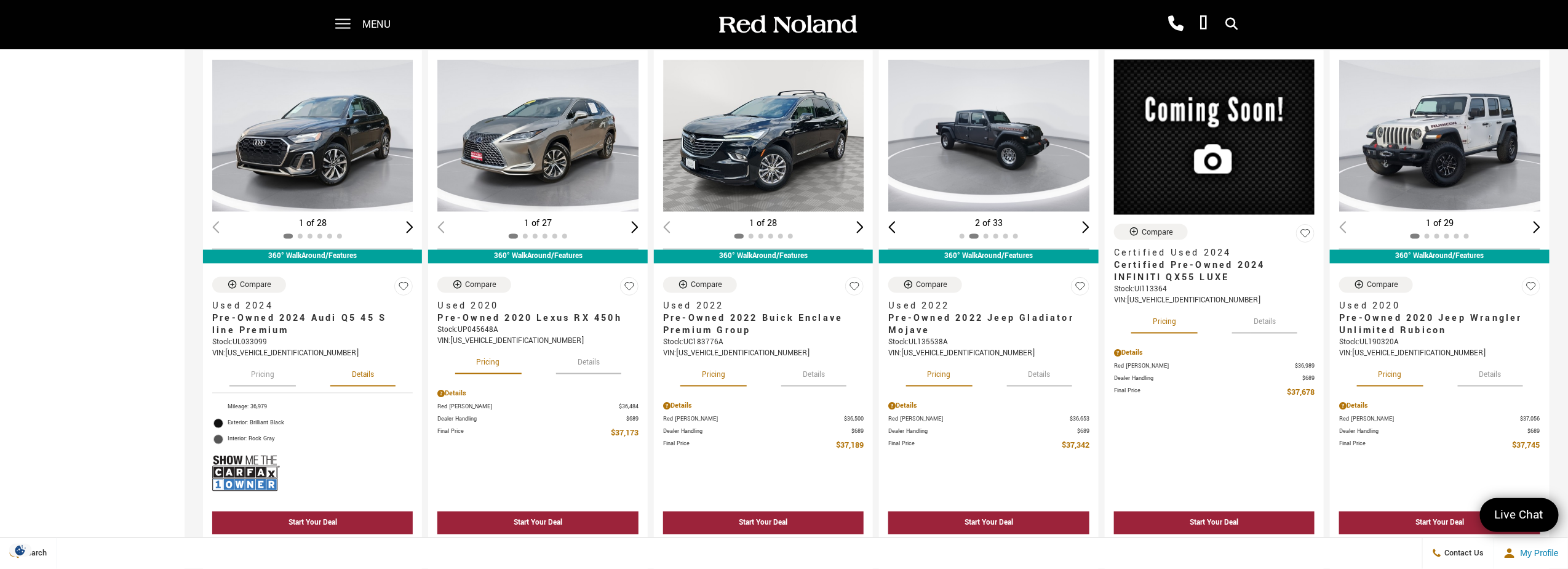
click at [1089, 221] on div "Next slide" at bounding box center [1085, 227] width 7 height 12
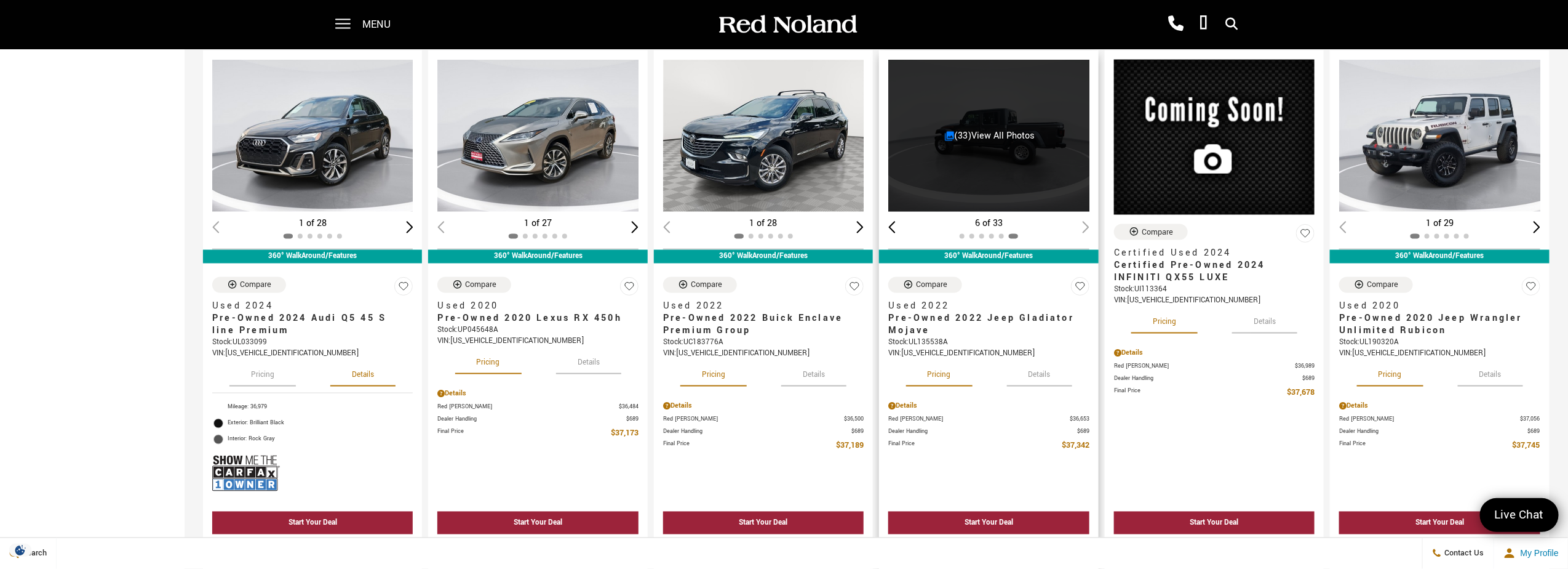
click at [1089, 218] on div "6 of 33" at bounding box center [989, 223] width 201 height 14
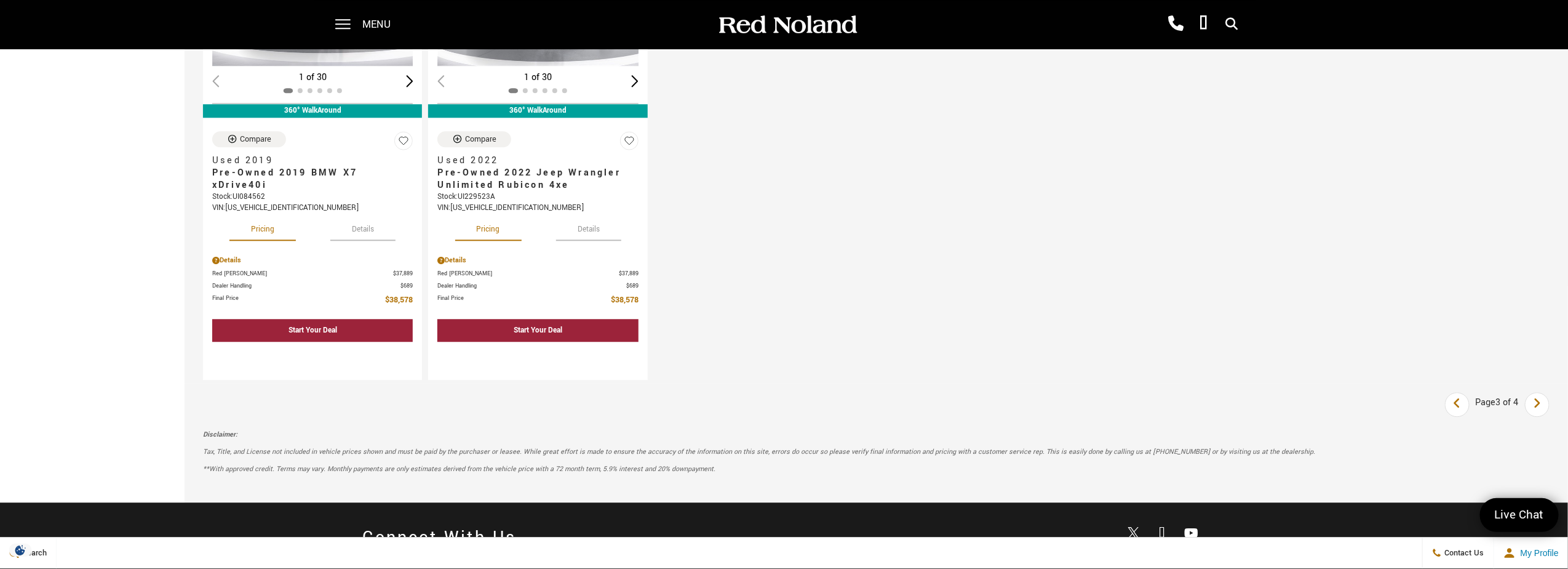
scroll to position [1907, 0]
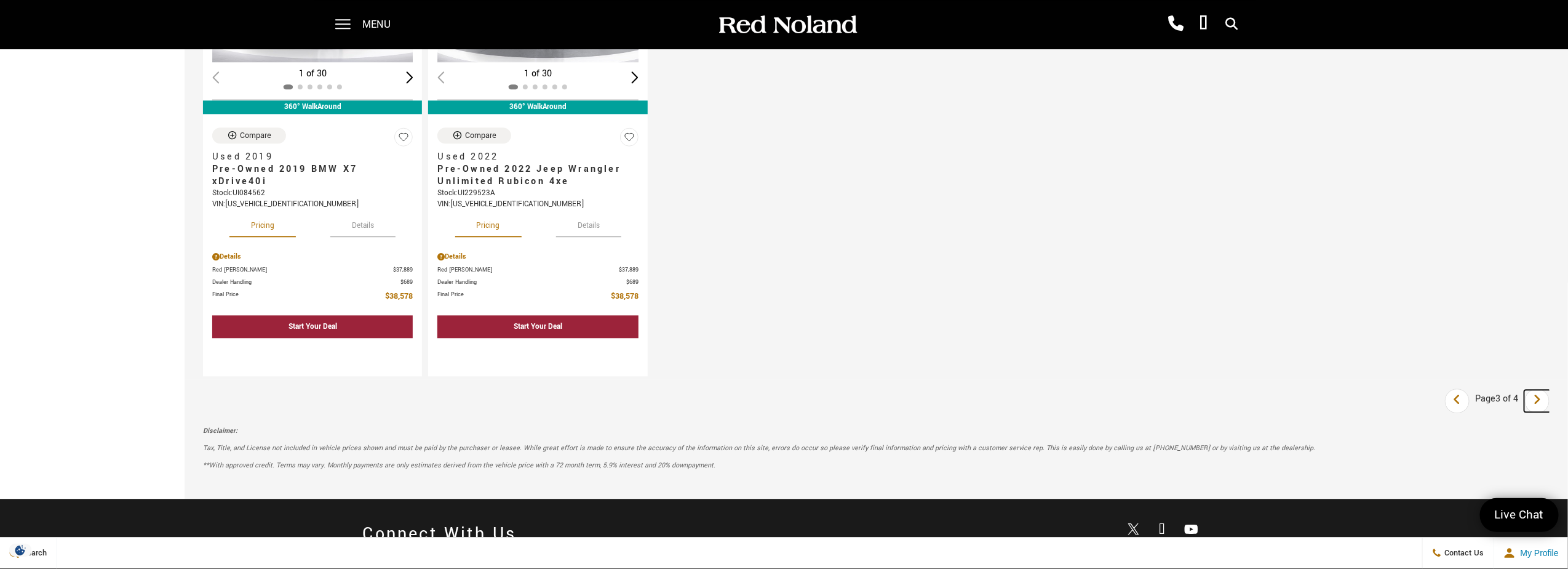
click at [1542, 392] on icon "next page" at bounding box center [1538, 400] width 8 height 20
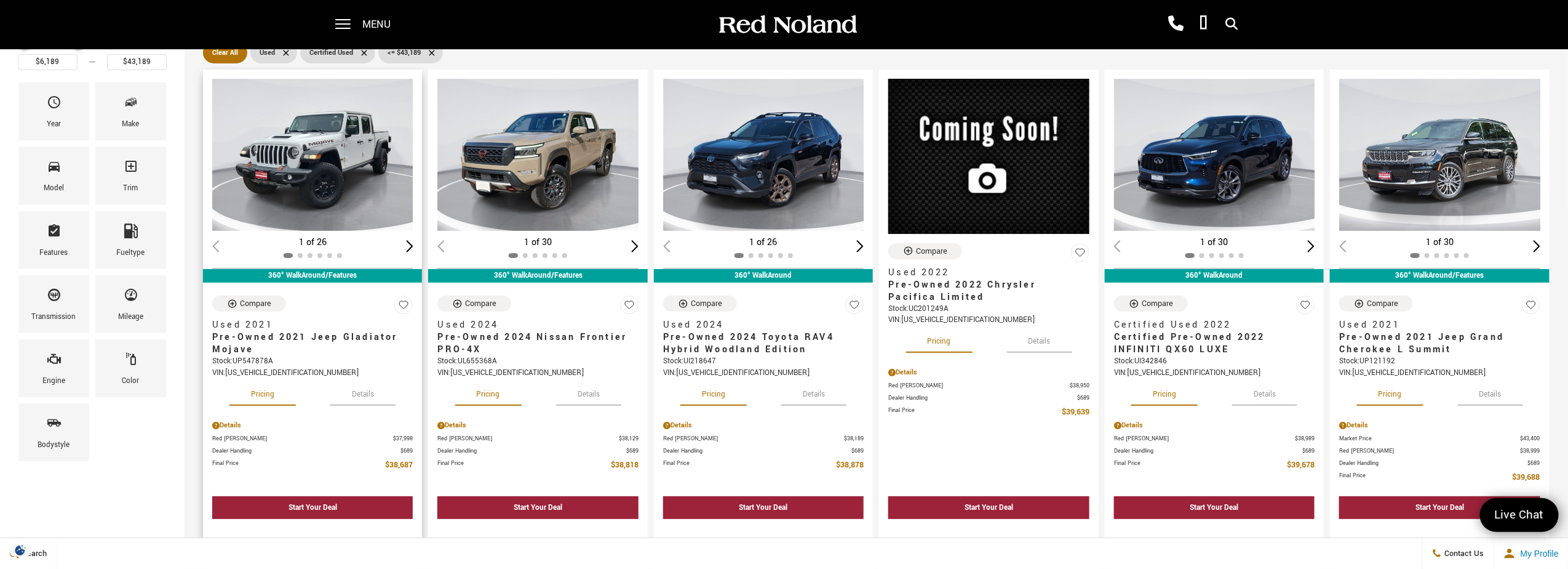
scroll to position [123, 0]
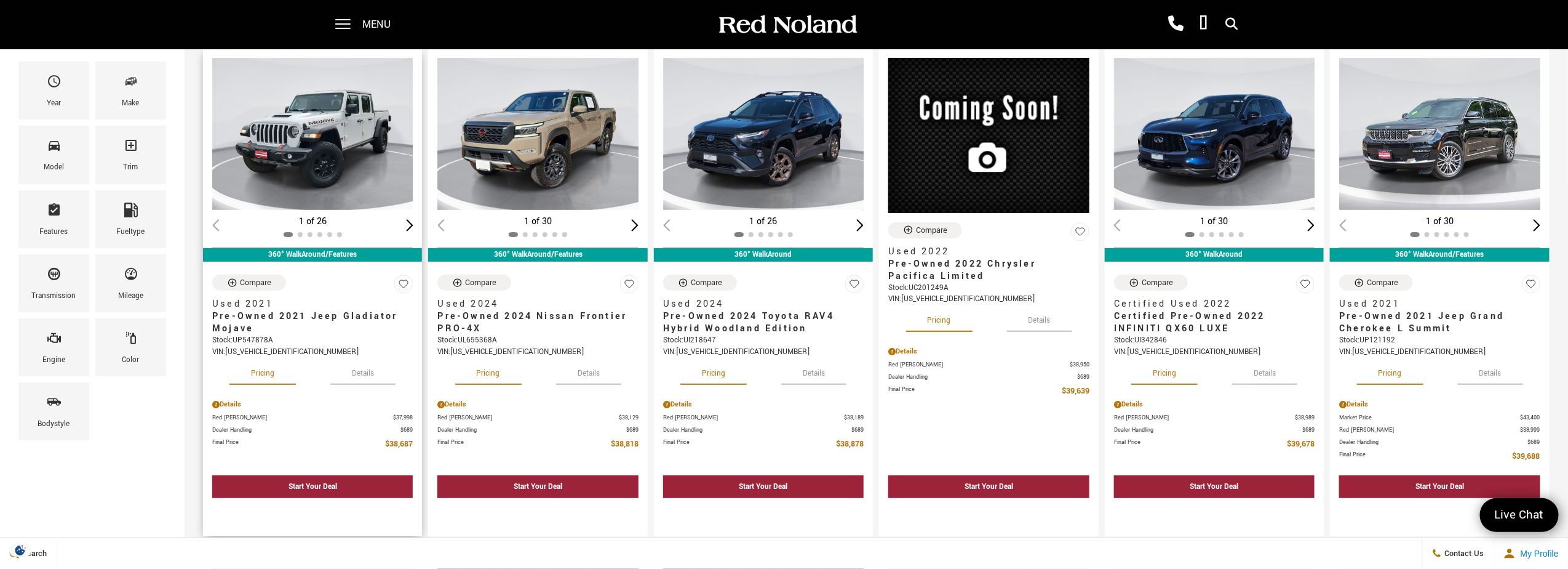
click at [358, 369] on button "Details" at bounding box center [363, 371] width 65 height 27
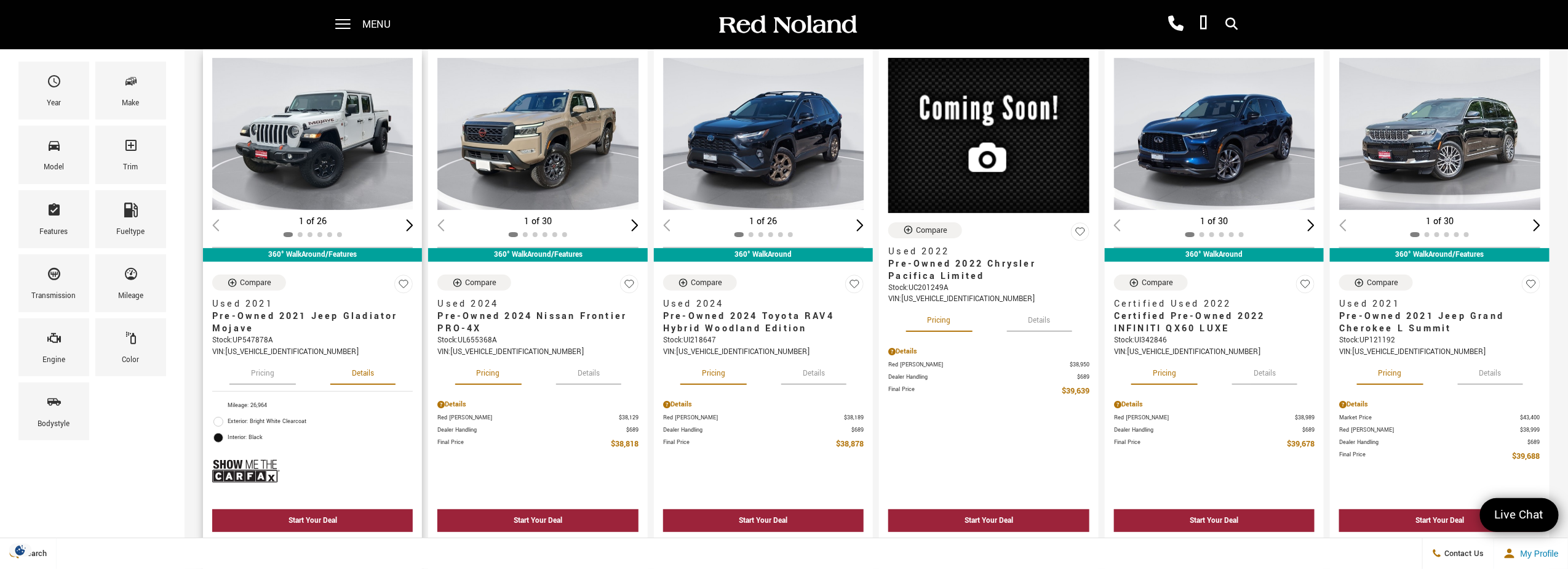
click at [358, 369] on button "Details" at bounding box center [363, 371] width 65 height 27
click at [581, 376] on button "Details" at bounding box center [588, 371] width 65 height 27
click at [581, 372] on button "Details" at bounding box center [588, 371] width 65 height 27
click at [1496, 370] on button "Details" at bounding box center [1490, 371] width 65 height 27
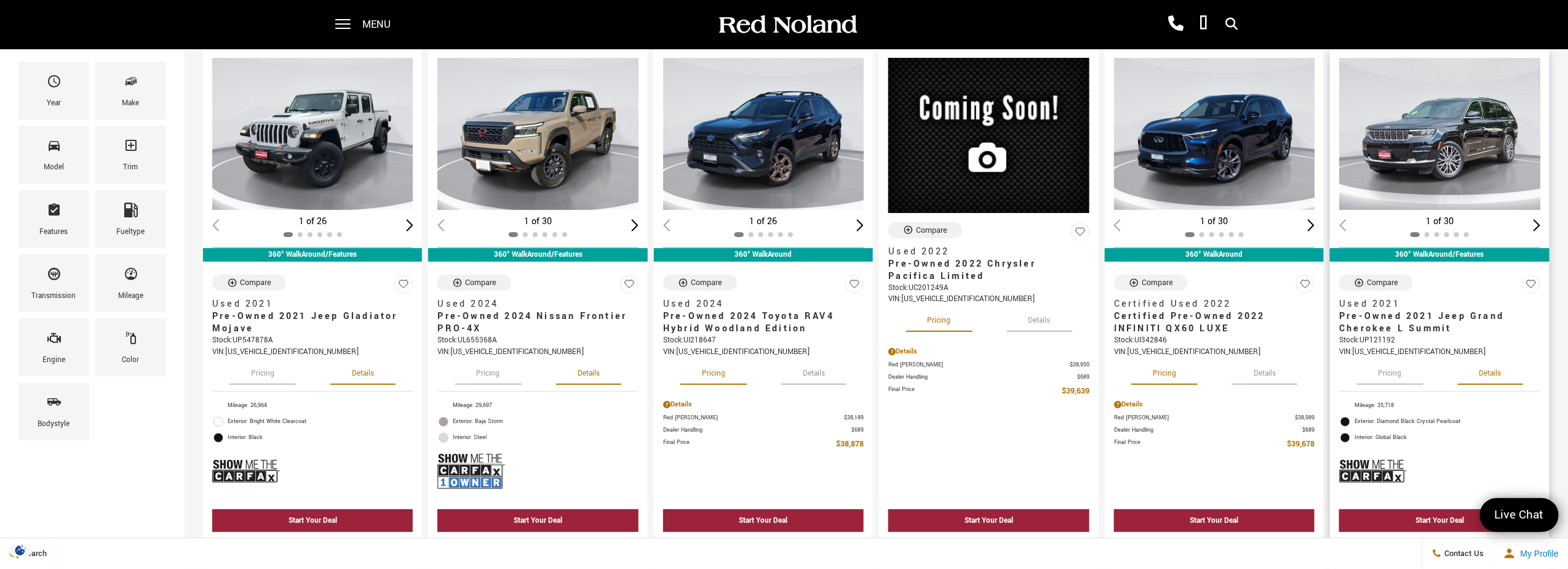
click at [1398, 371] on button "Pricing" at bounding box center [1390, 371] width 66 height 27
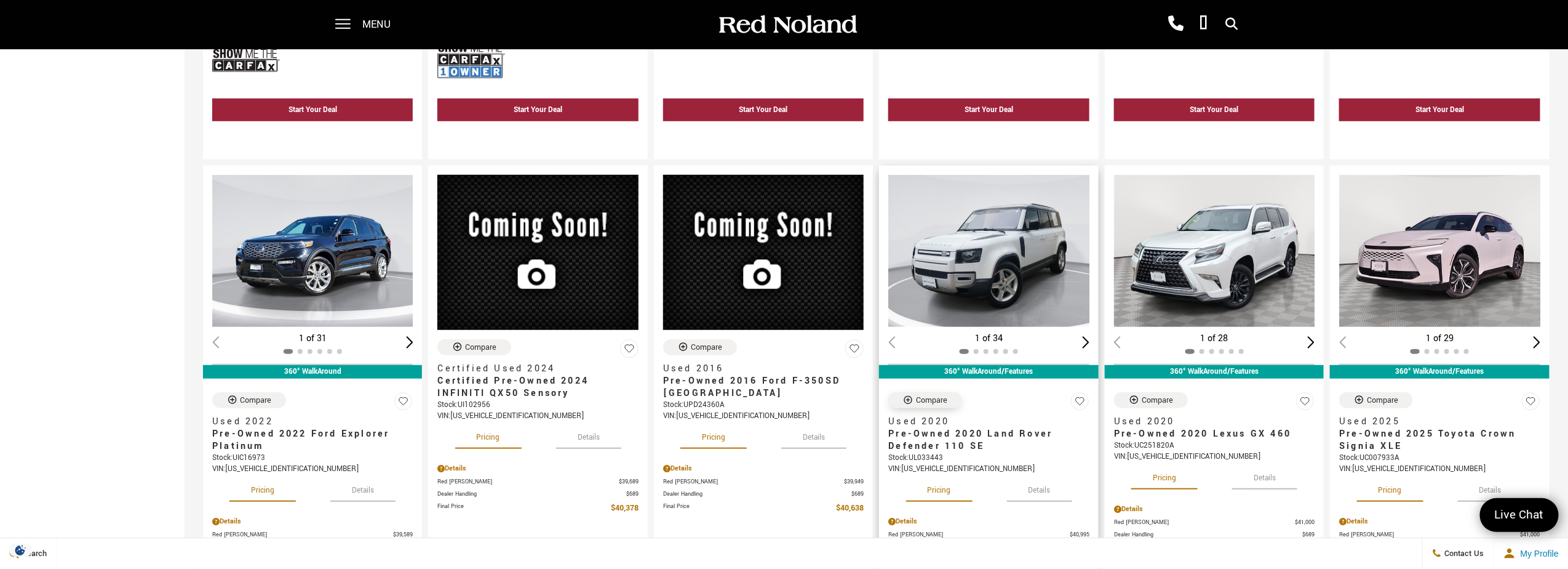
scroll to position [616, 0]
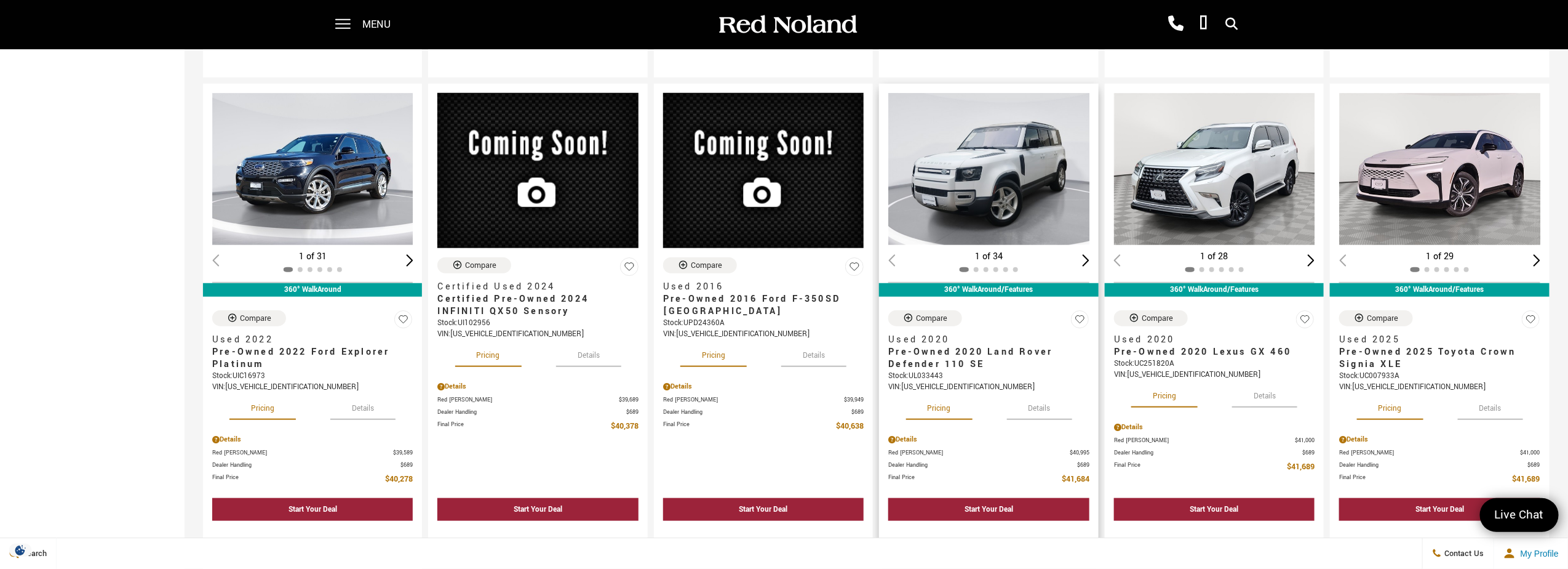
click at [1037, 405] on button "Details" at bounding box center [1039, 406] width 65 height 27
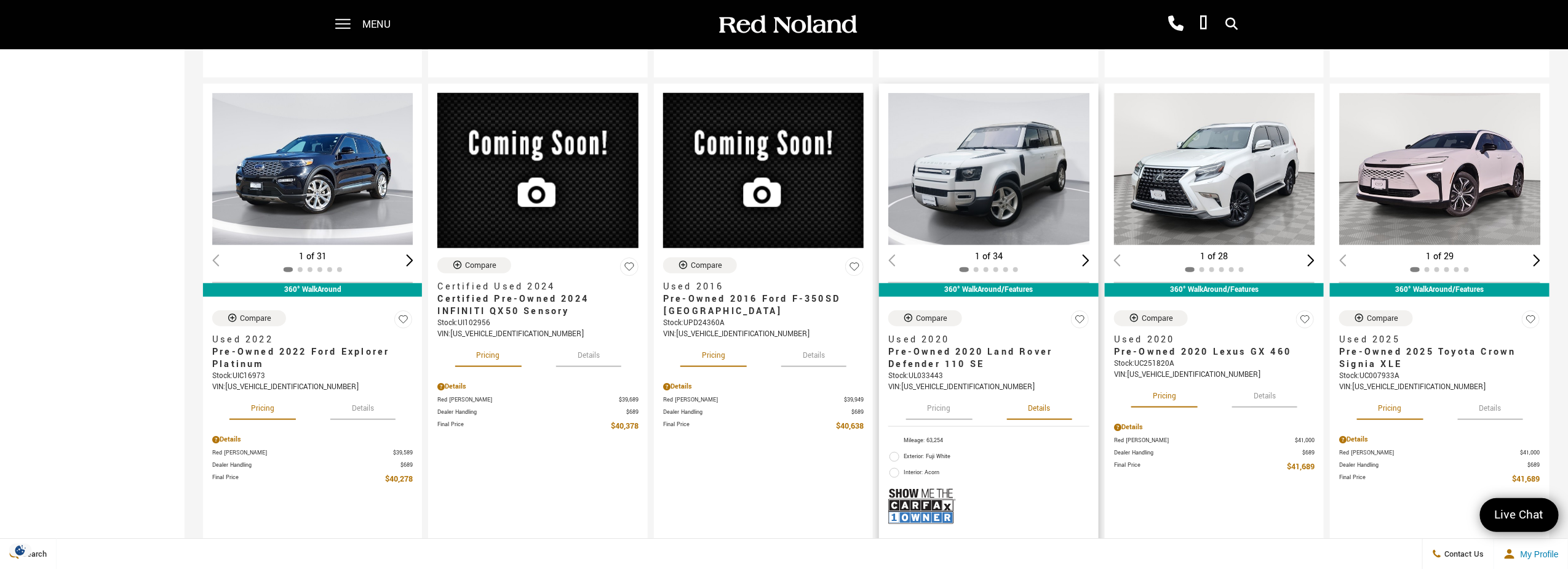
click at [1037, 405] on button "Details" at bounding box center [1039, 406] width 65 height 27
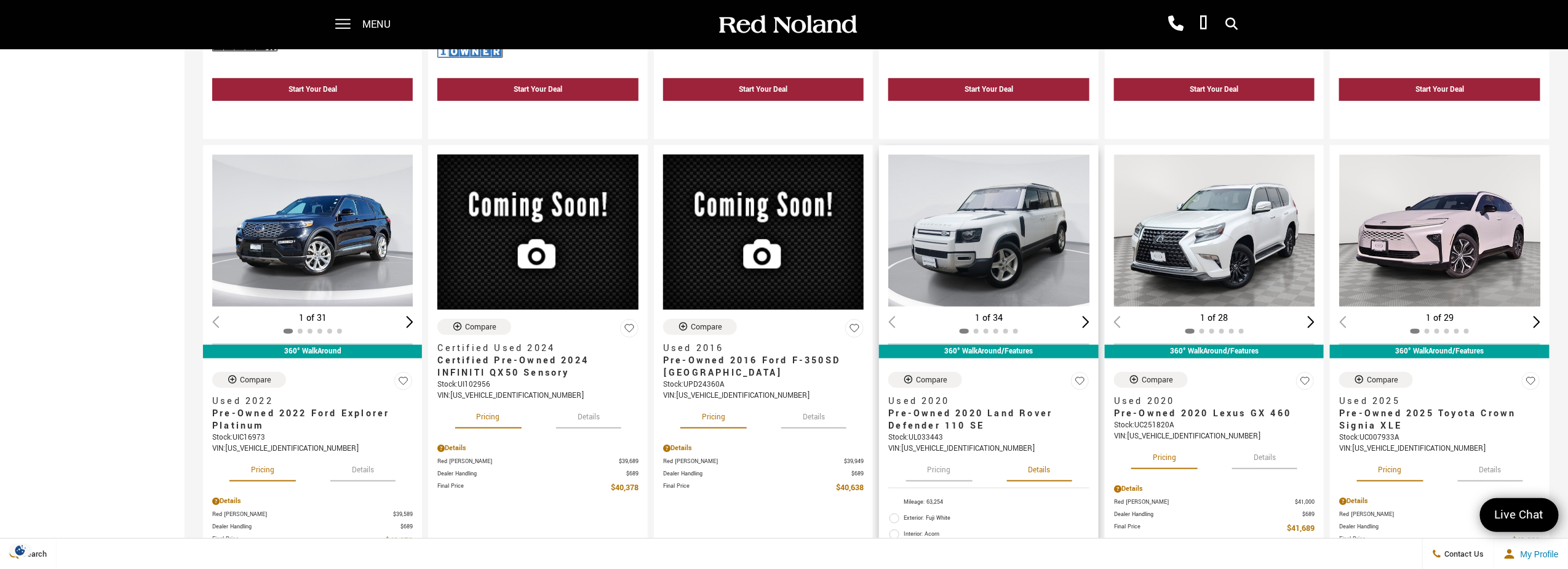
scroll to position [554, 0]
click at [1448, 244] on img "1 / 2" at bounding box center [1440, 230] width 202 height 152
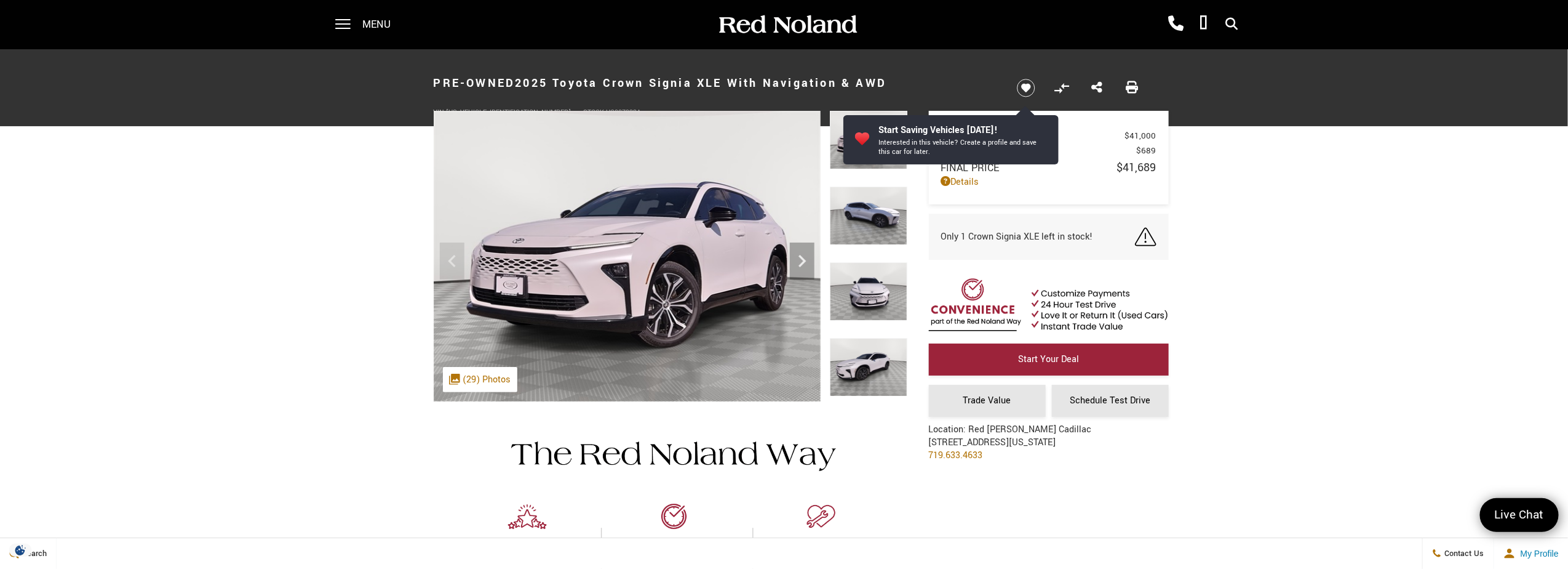
click at [1091, 89] on li at bounding box center [1097, 88] width 30 height 20
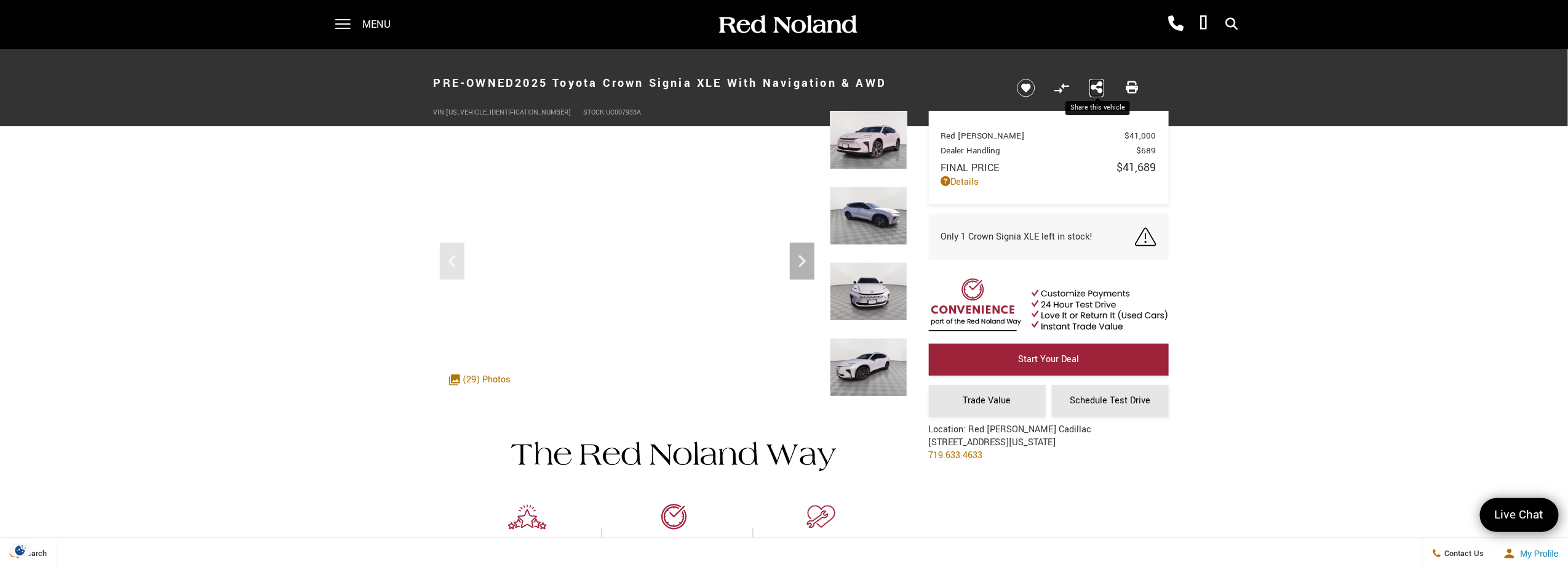
click at [1102, 84] on icon "Share this Pre-Owned 2025 Toyota Crown Signia XLE With Navigation & AWD" at bounding box center [1097, 87] width 13 height 14
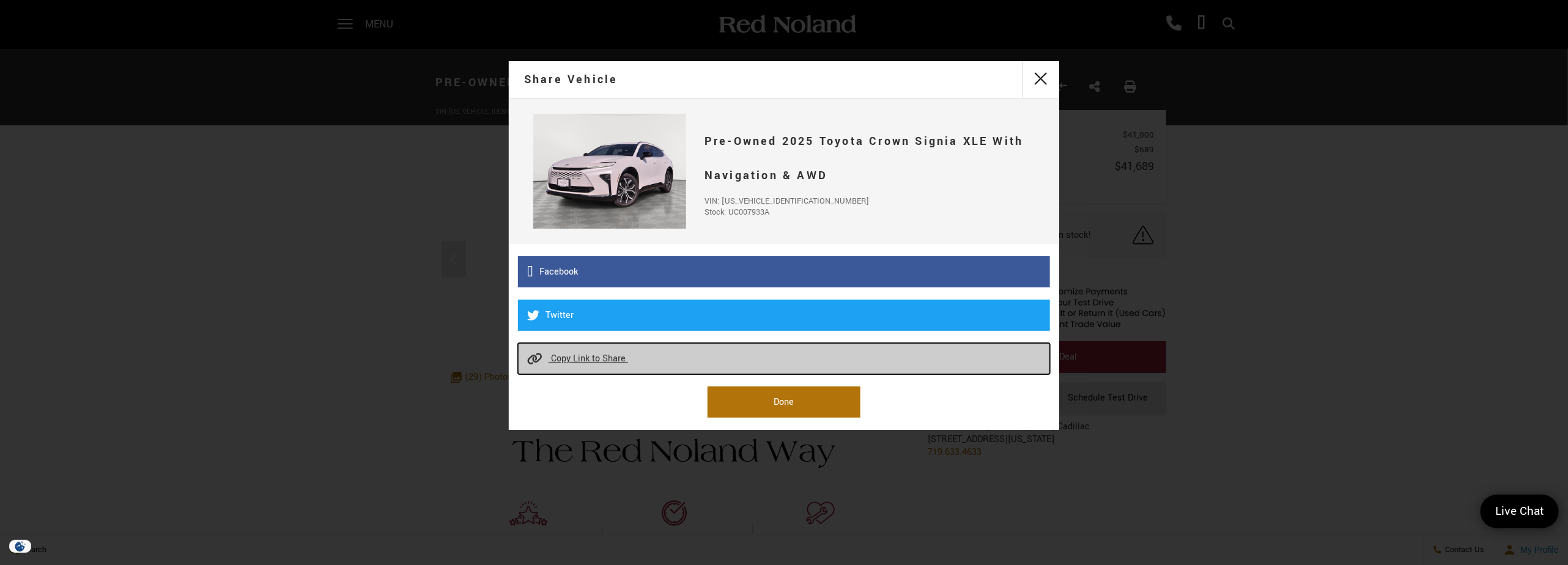
click at [581, 354] on span "Copy Link to Share" at bounding box center [588, 358] width 75 height 13
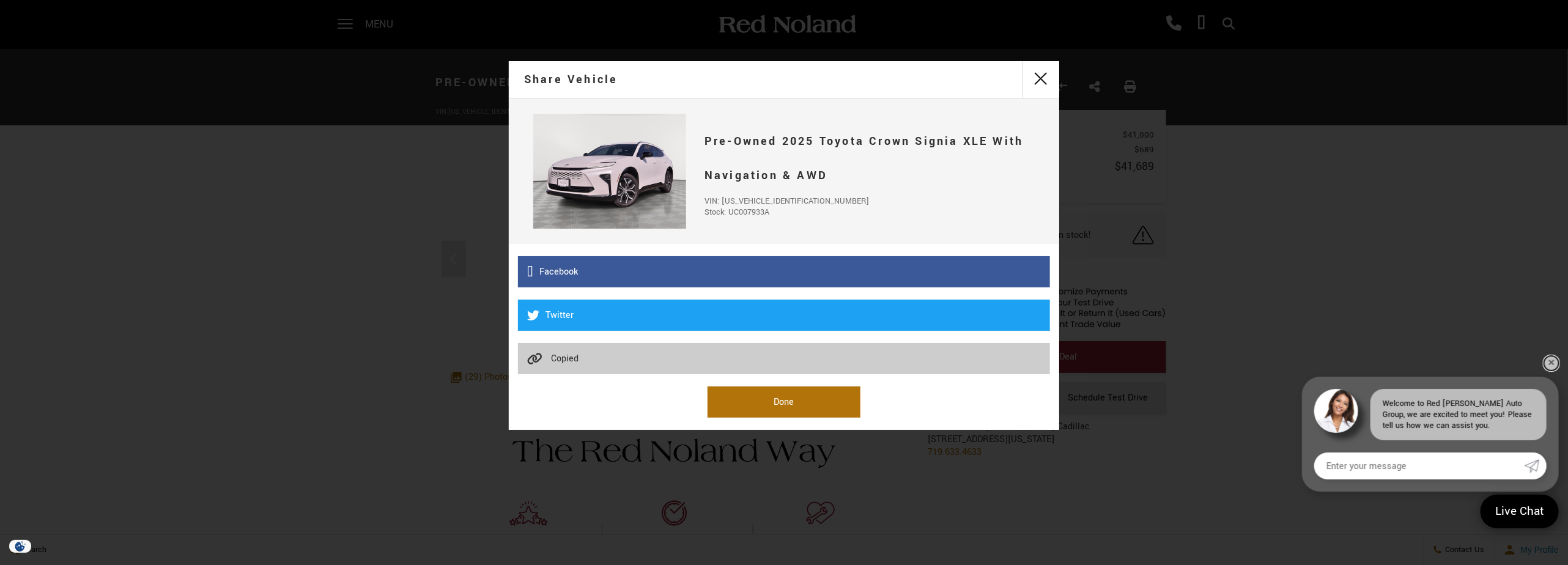
click at [1548, 358] on link "✕" at bounding box center [1552, 363] width 14 height 14
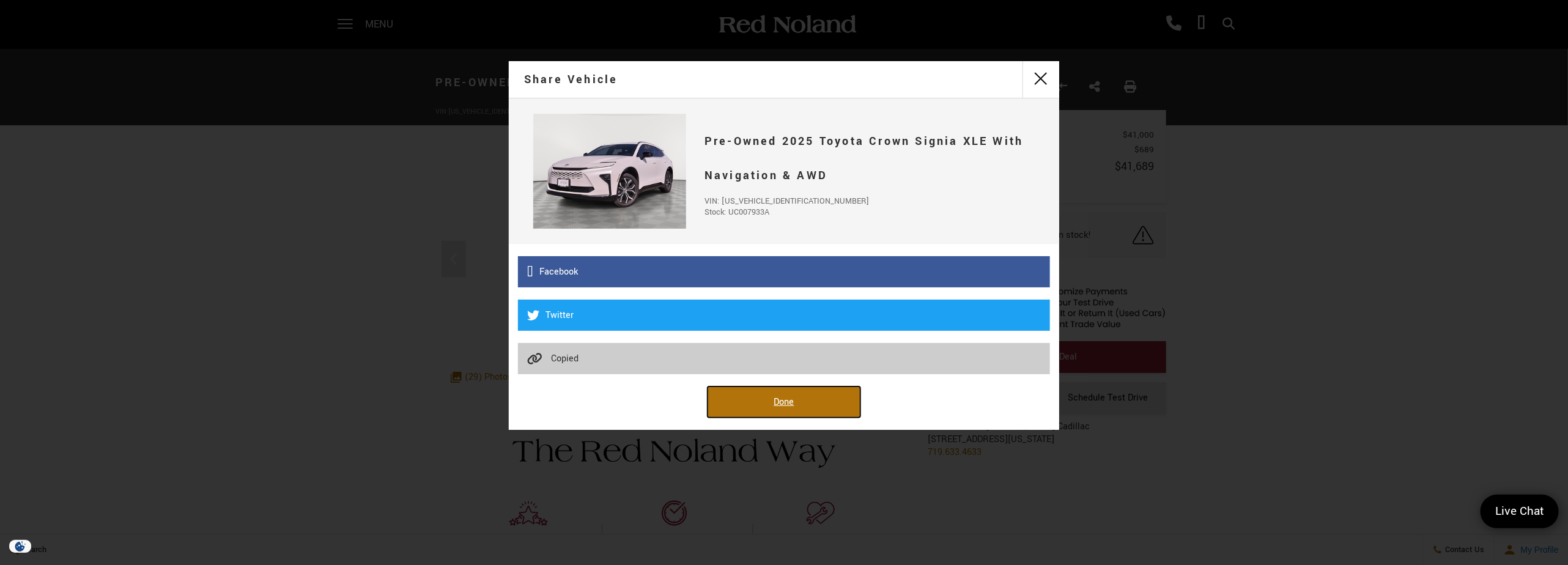
click at [762, 403] on link "Done" at bounding box center [784, 402] width 153 height 31
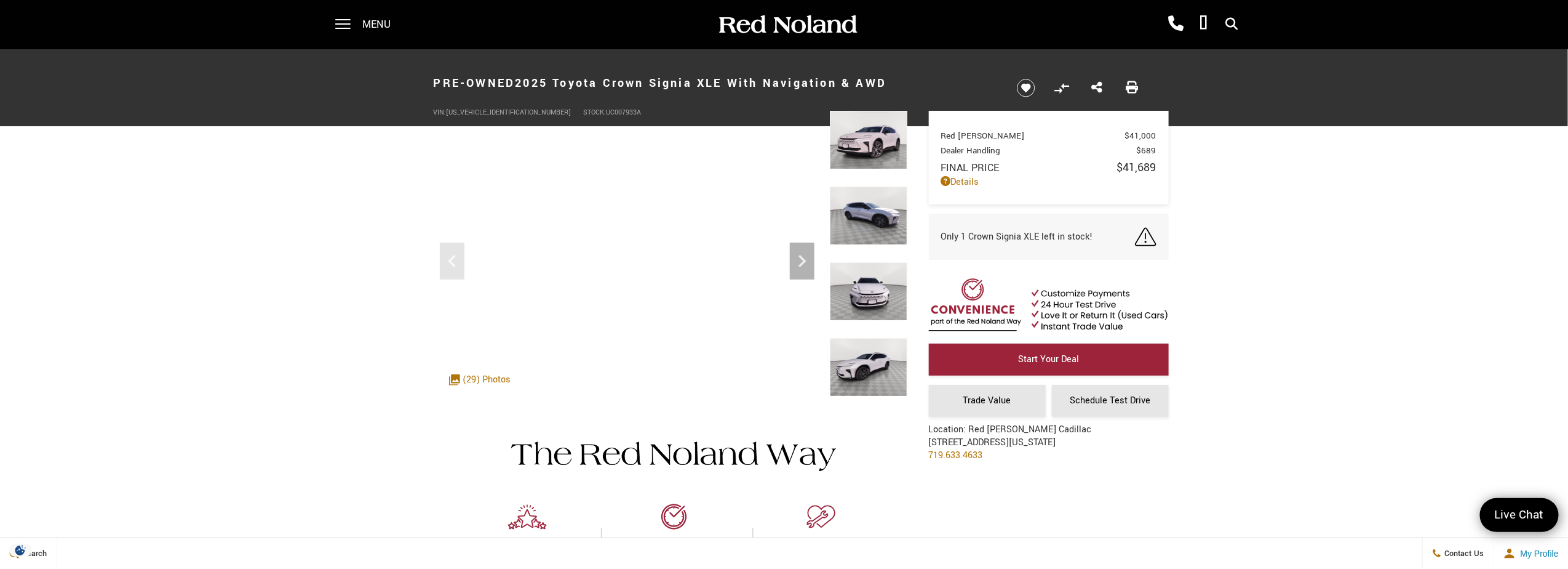
click at [884, 315] on img at bounding box center [869, 291] width 78 height 59
